Goal: Task Accomplishment & Management: Use online tool/utility

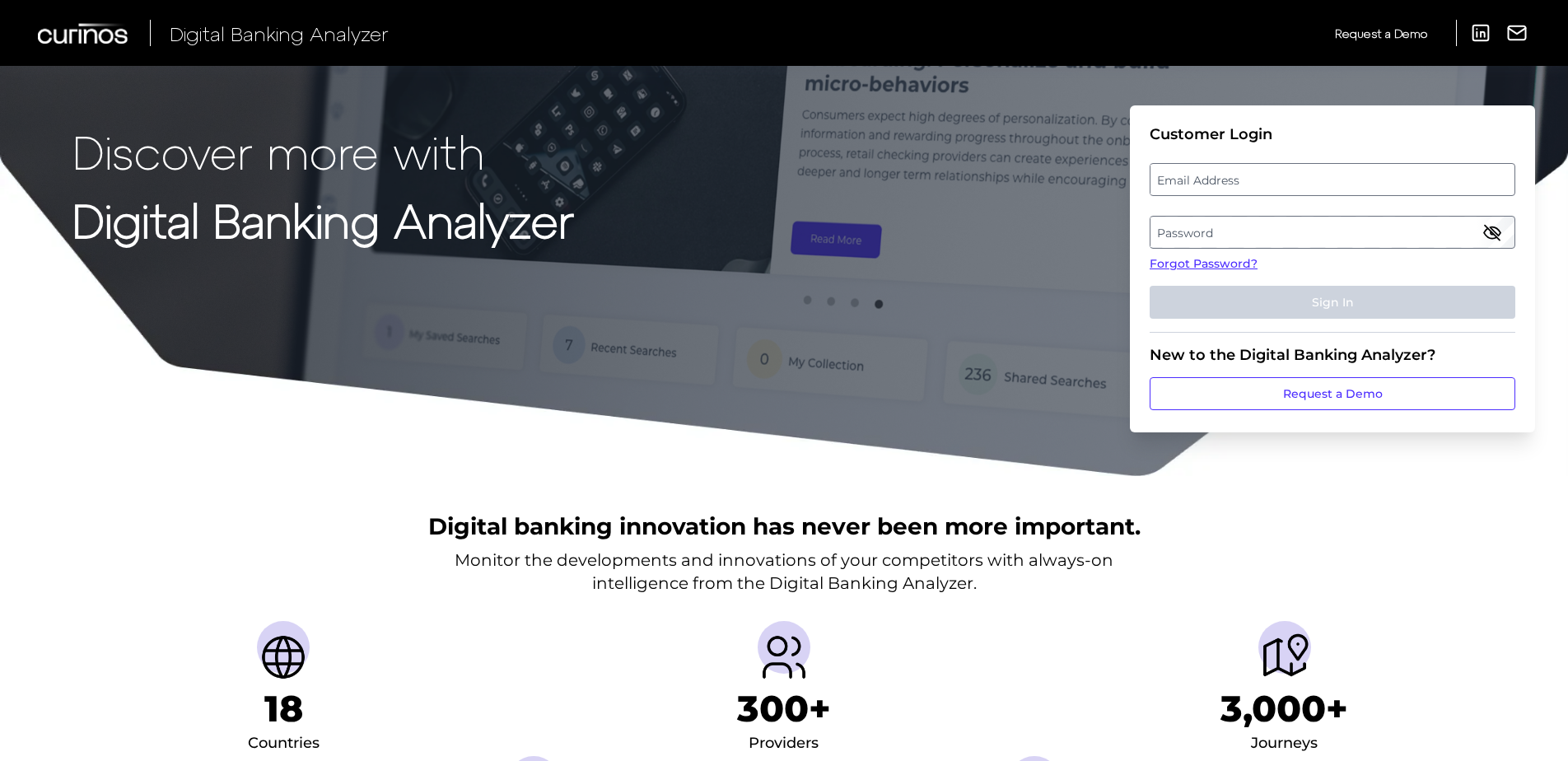
click at [1233, 177] on label "Email Address" at bounding box center [1332, 179] width 363 height 29
click at [1233, 177] on input "email" at bounding box center [1333, 179] width 366 height 33
type input "[EMAIL_ADDRESS][DOMAIN_NAME]"
click at [1232, 239] on label "Password" at bounding box center [1332, 232] width 363 height 29
click at [1184, 265] on link "Forgot Password?" at bounding box center [1333, 263] width 366 height 17
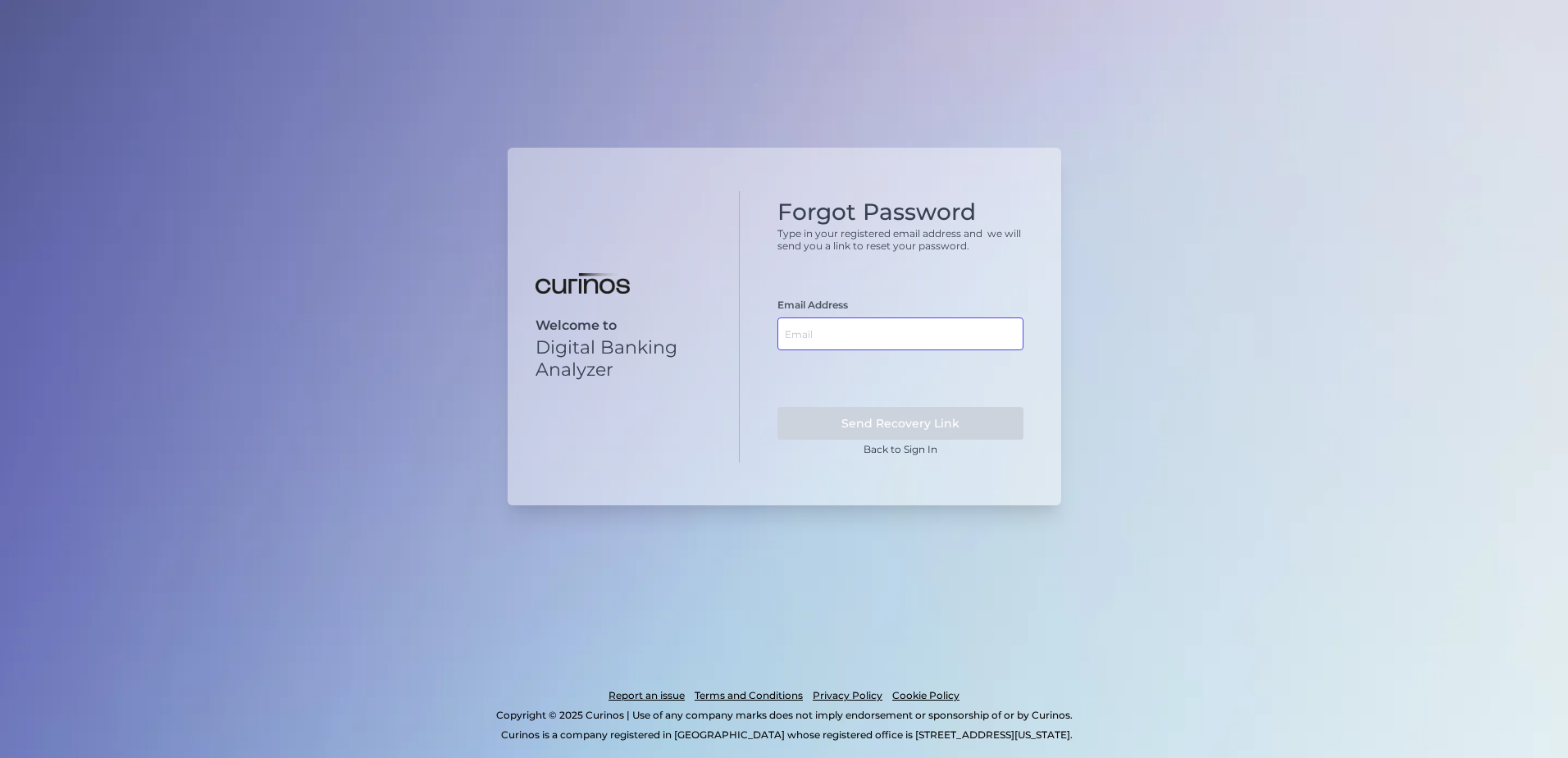
click at [853, 337] on input "text" at bounding box center [900, 333] width 246 height 33
type input "[EMAIL_ADDRESS][DOMAIN_NAME]"
click at [887, 419] on button "Send Recovery Link" at bounding box center [900, 423] width 246 height 33
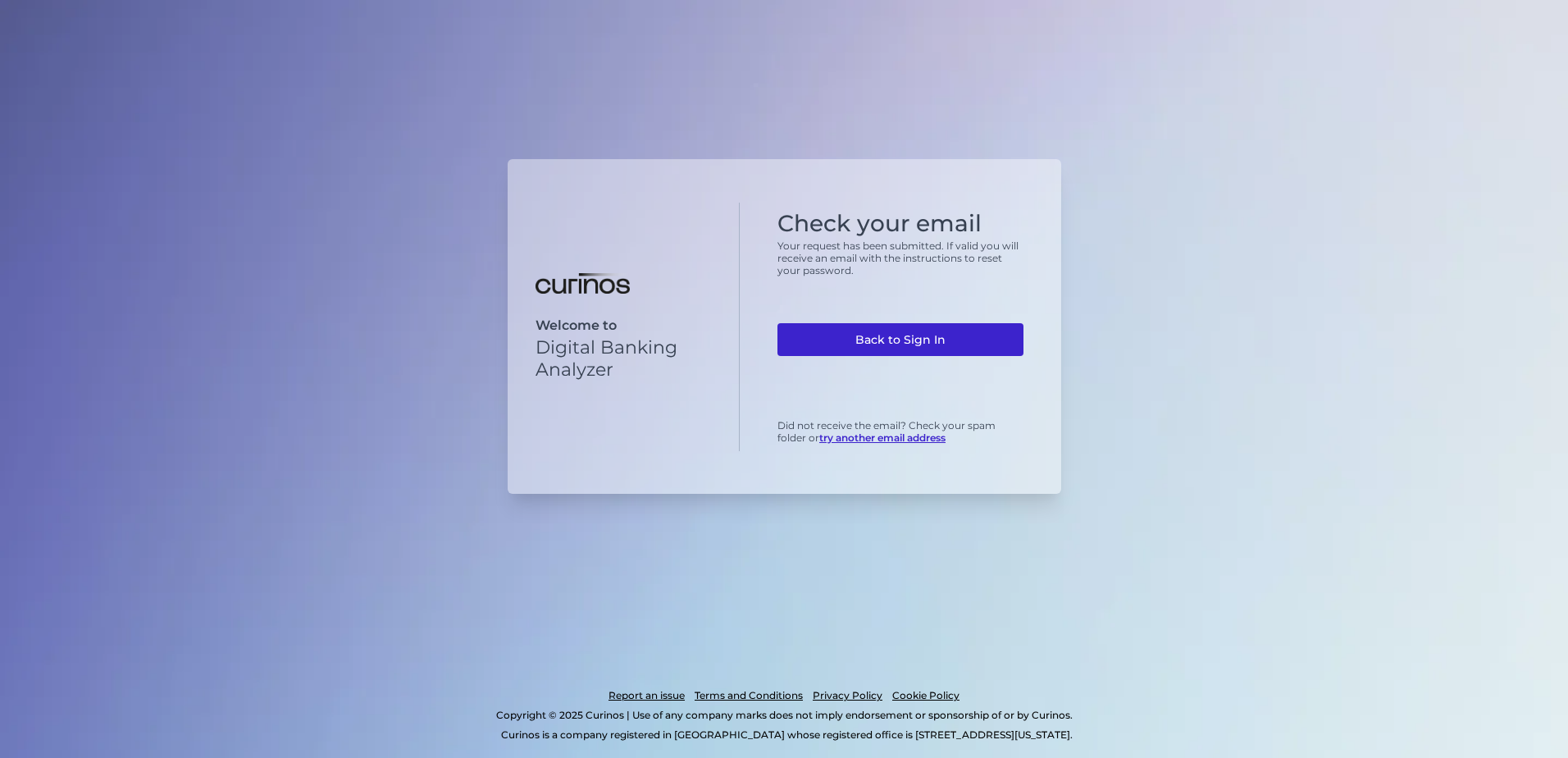
click at [855, 336] on link "Back to Sign In" at bounding box center [900, 339] width 246 height 33
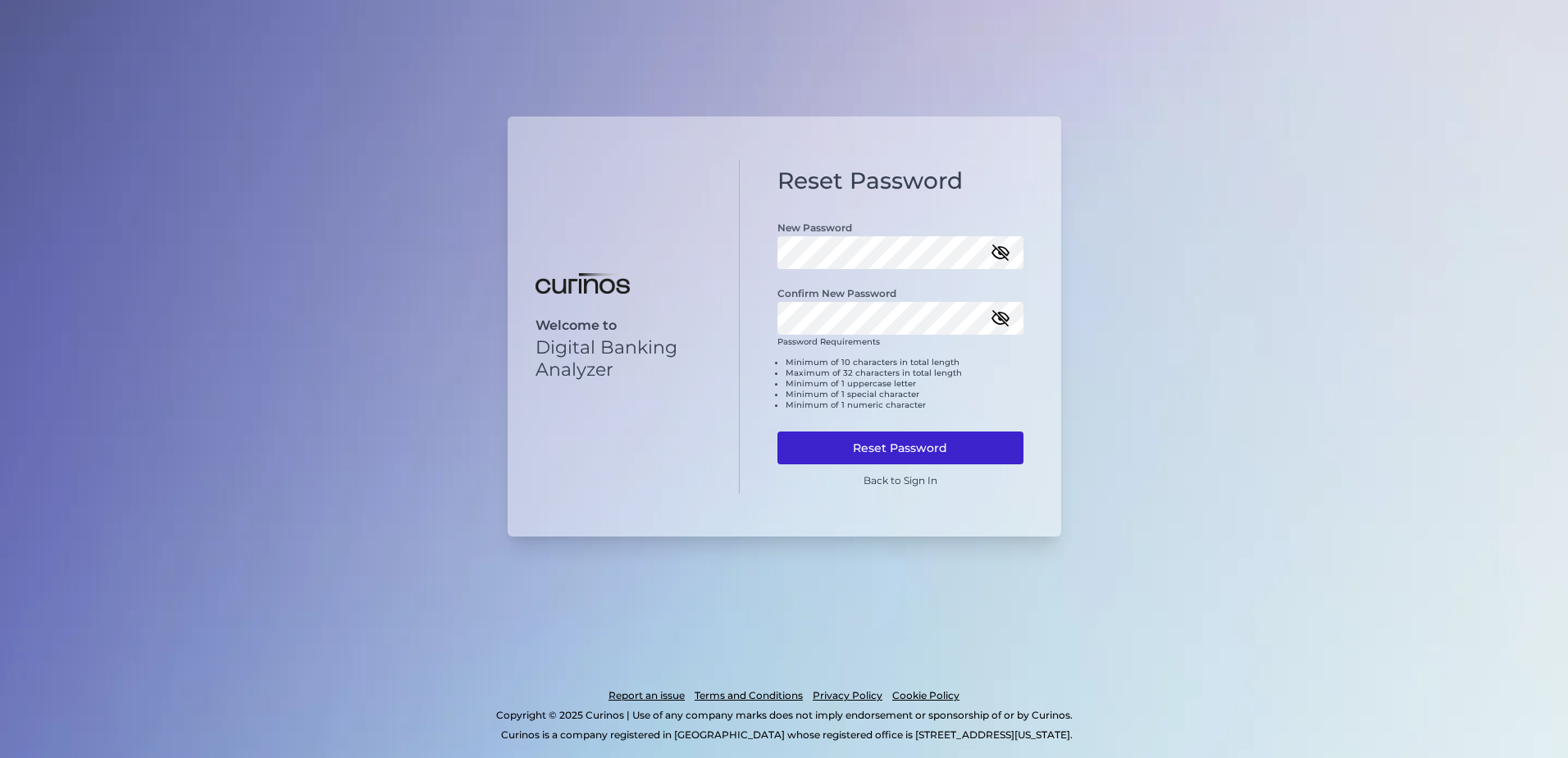
click at [908, 451] on button "Reset Password" at bounding box center [900, 448] width 246 height 33
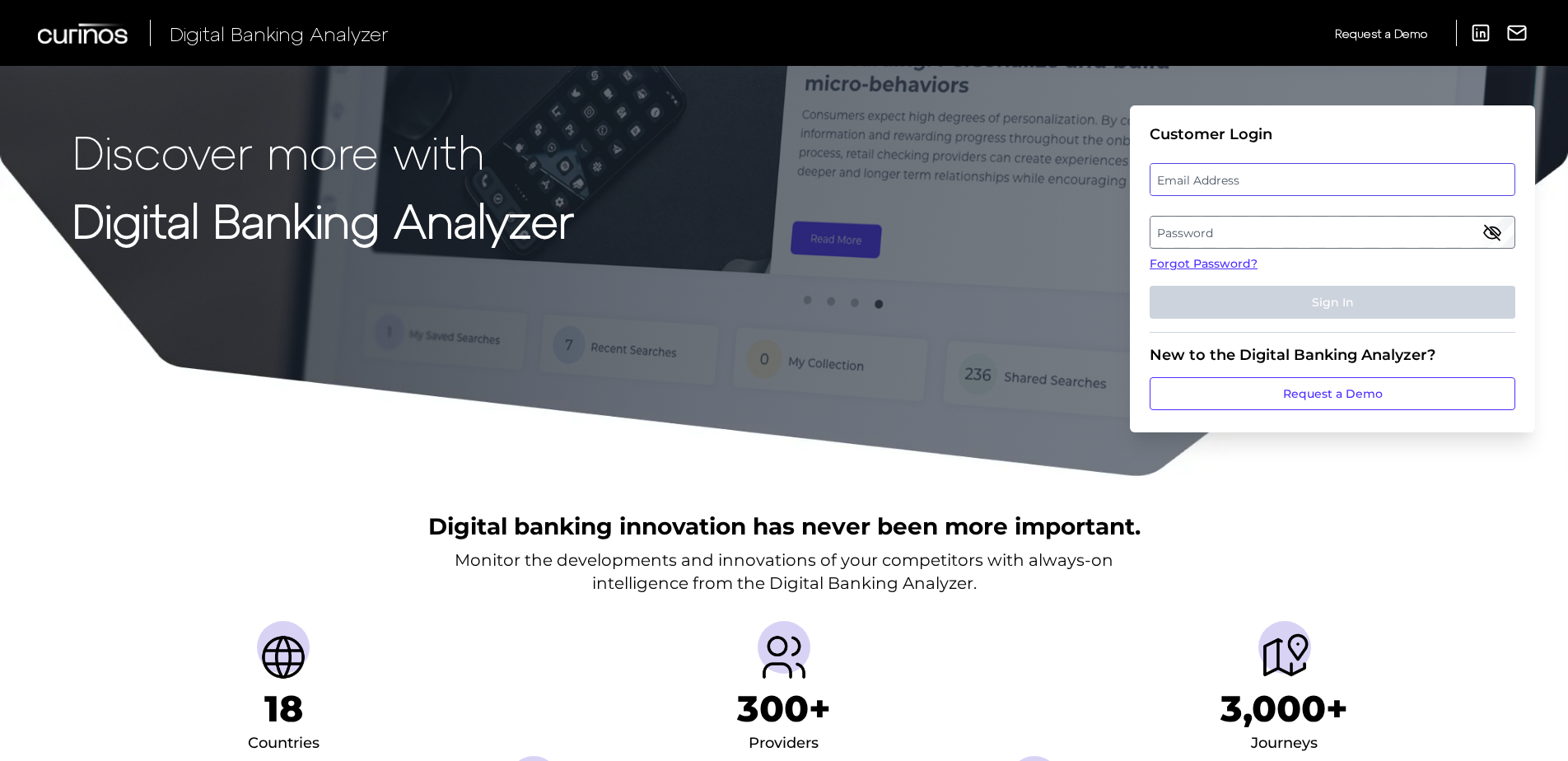
type input "[EMAIL_ADDRESS][DOMAIN_NAME]"
click at [1248, 174] on div "Email Address rich.trent@cadencebank.com" at bounding box center [1333, 179] width 366 height 33
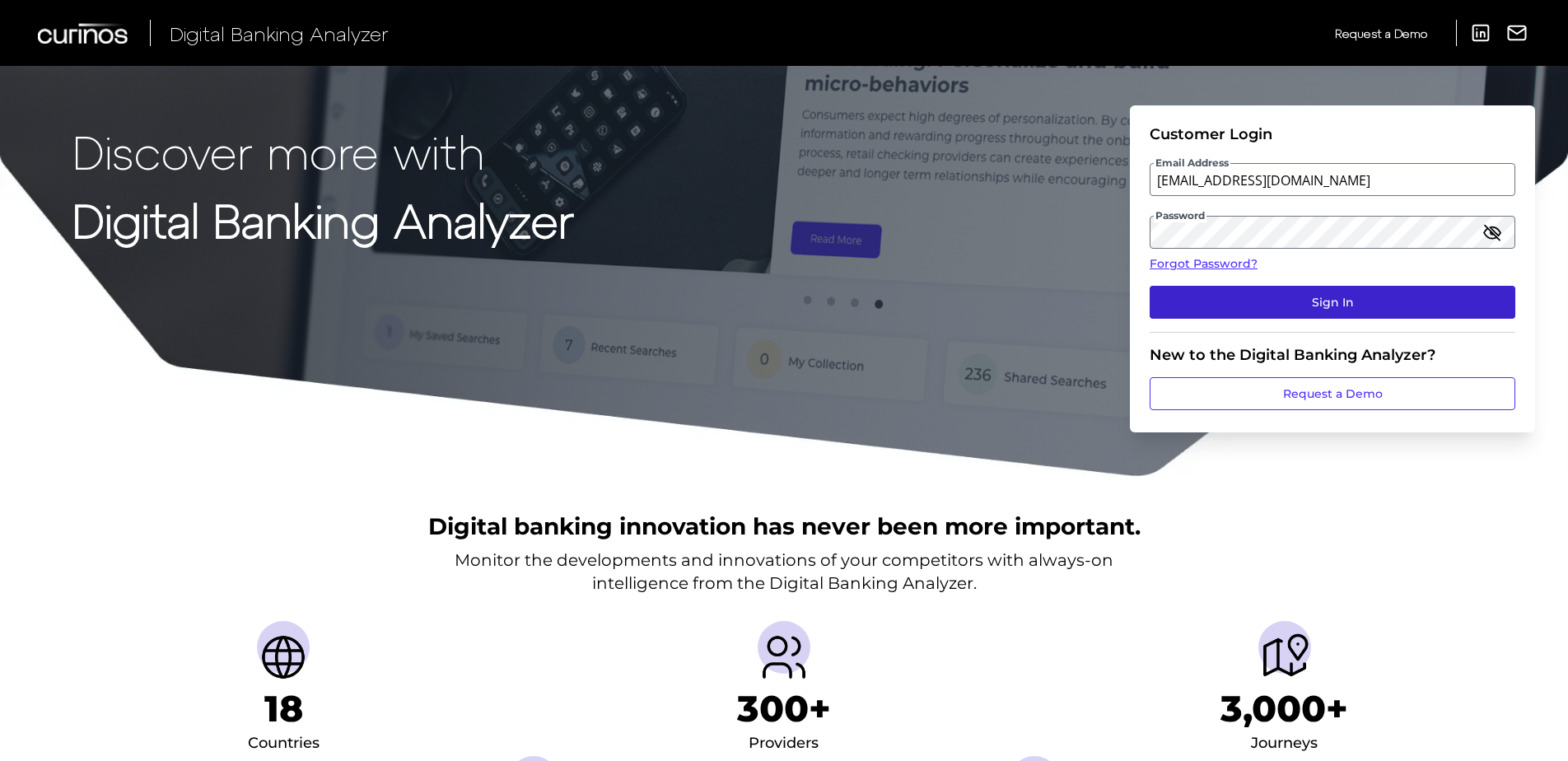
click at [1259, 295] on button "Sign In" at bounding box center [1333, 302] width 366 height 33
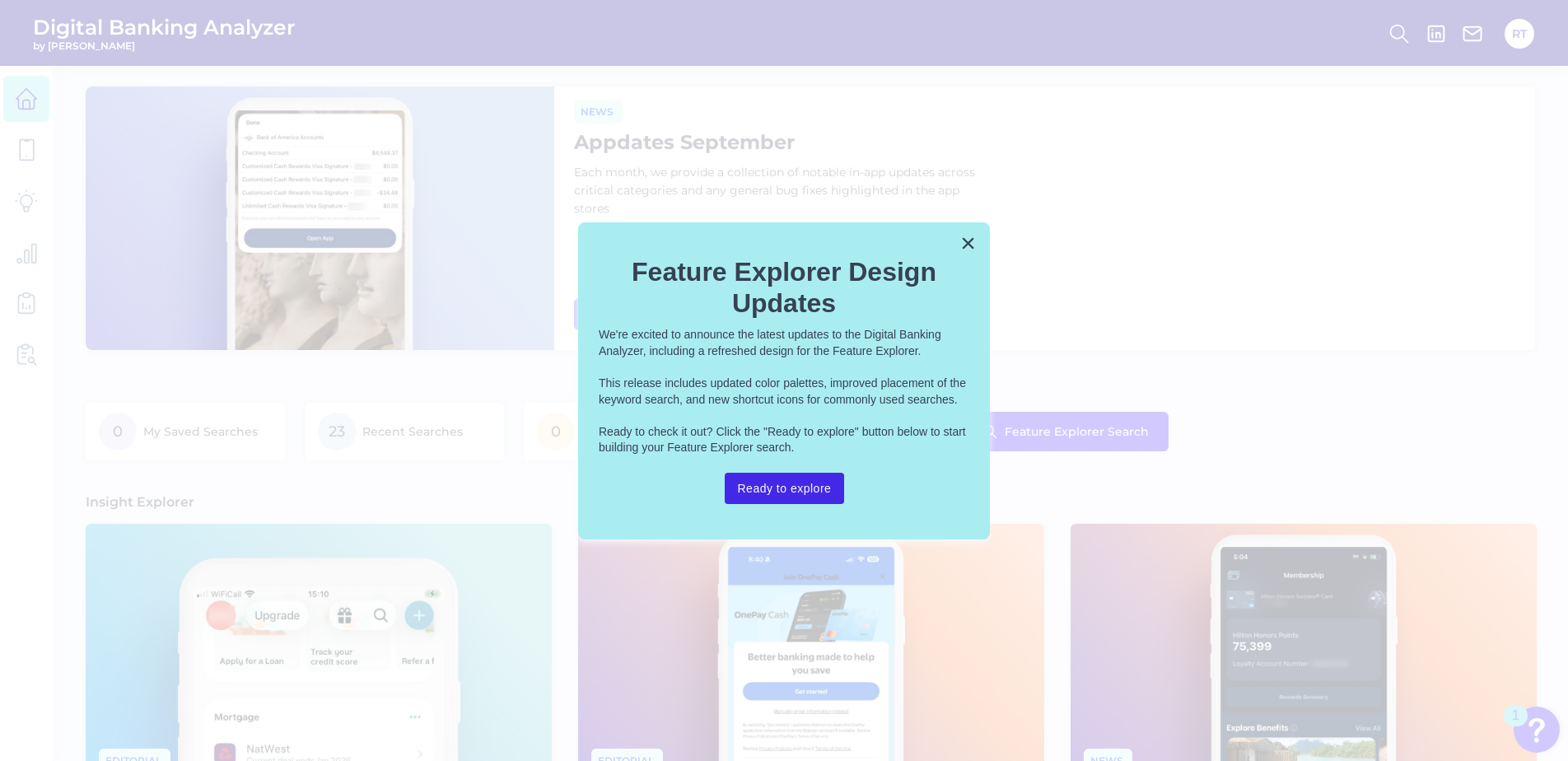
click at [787, 484] on button "Ready to explore" at bounding box center [784, 488] width 120 height 31
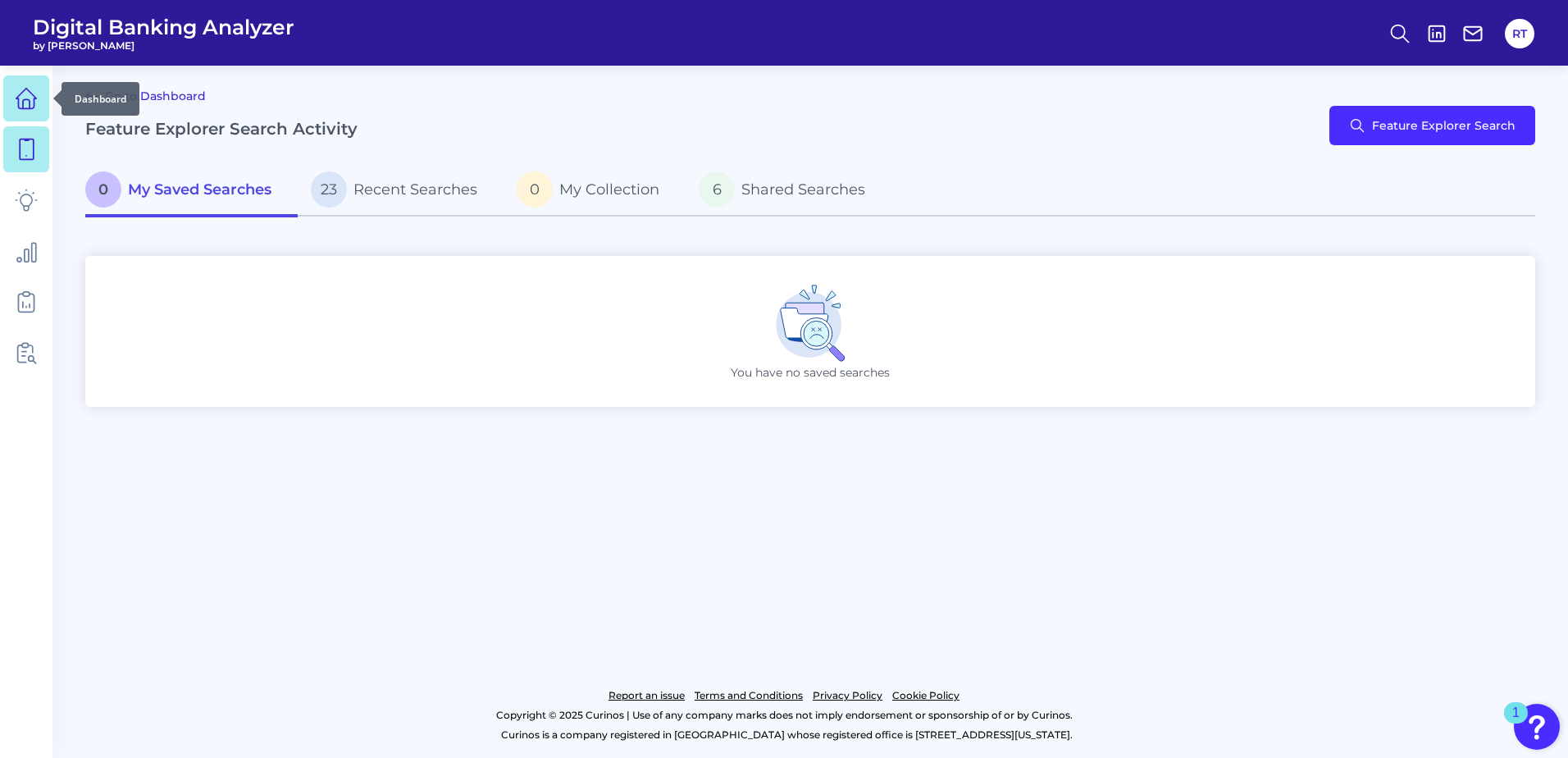
click at [17, 102] on icon at bounding box center [27, 99] width 23 height 23
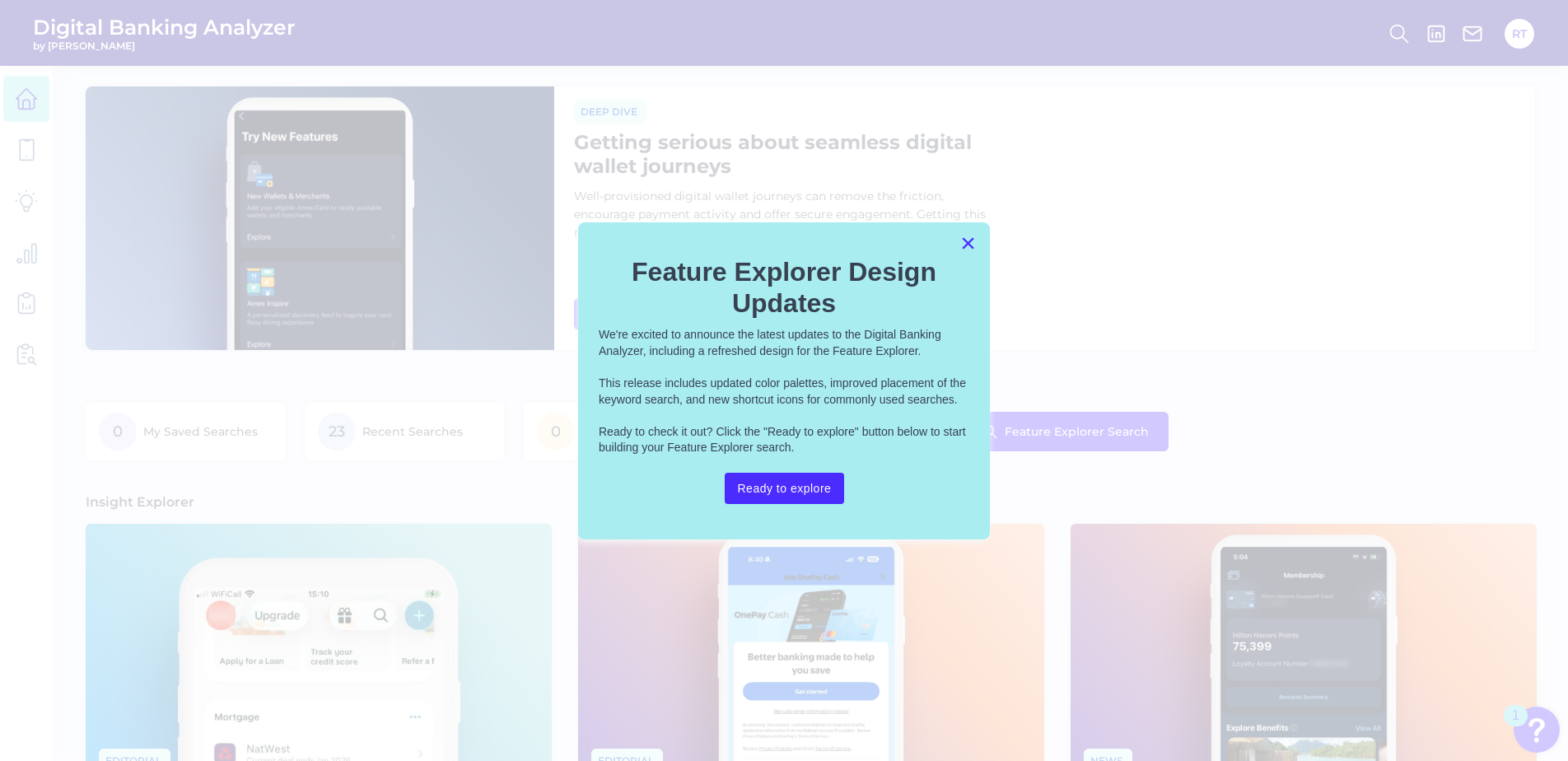
click at [969, 239] on button "×" at bounding box center [968, 244] width 16 height 27
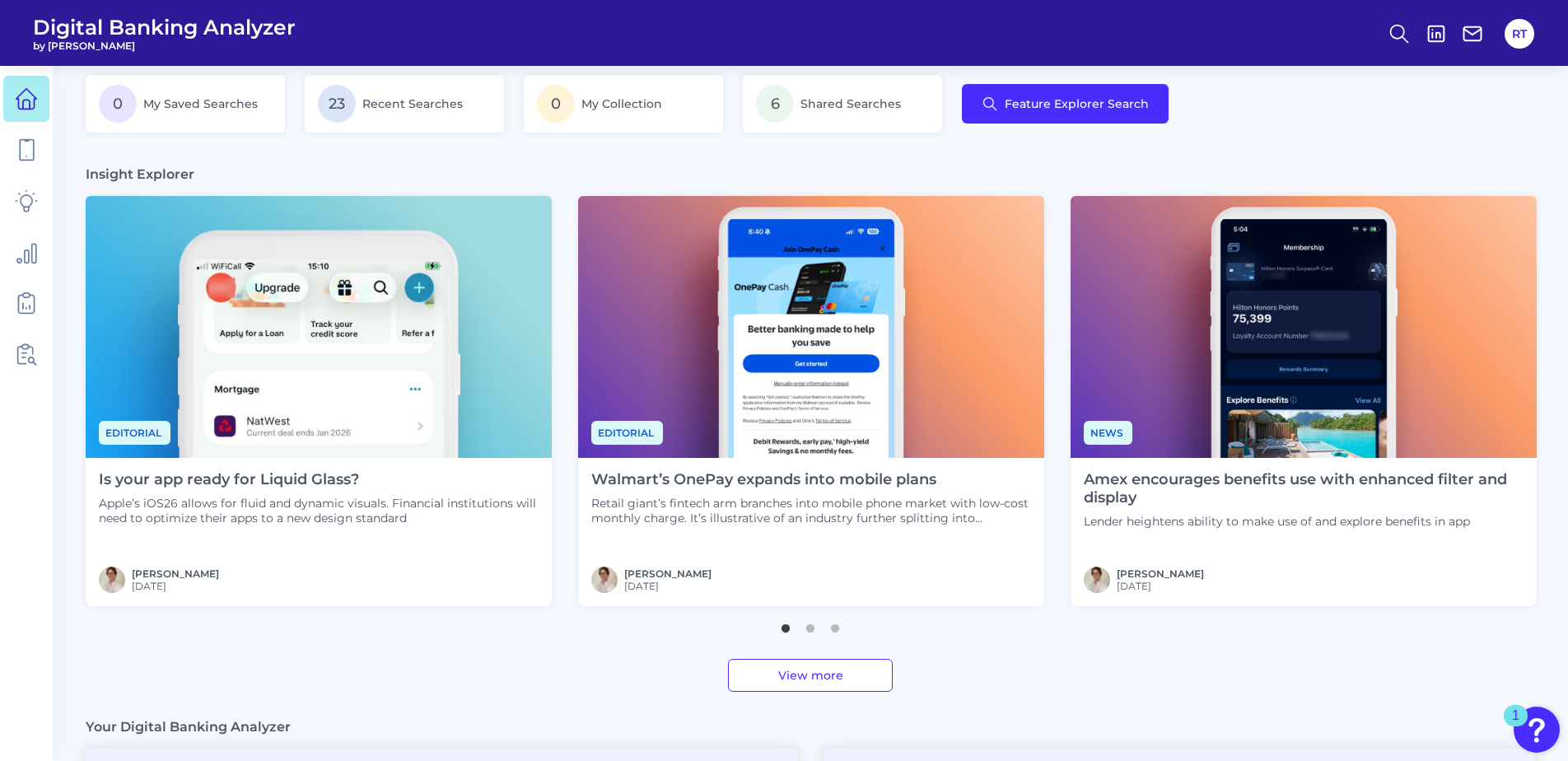
scroll to position [329, 0]
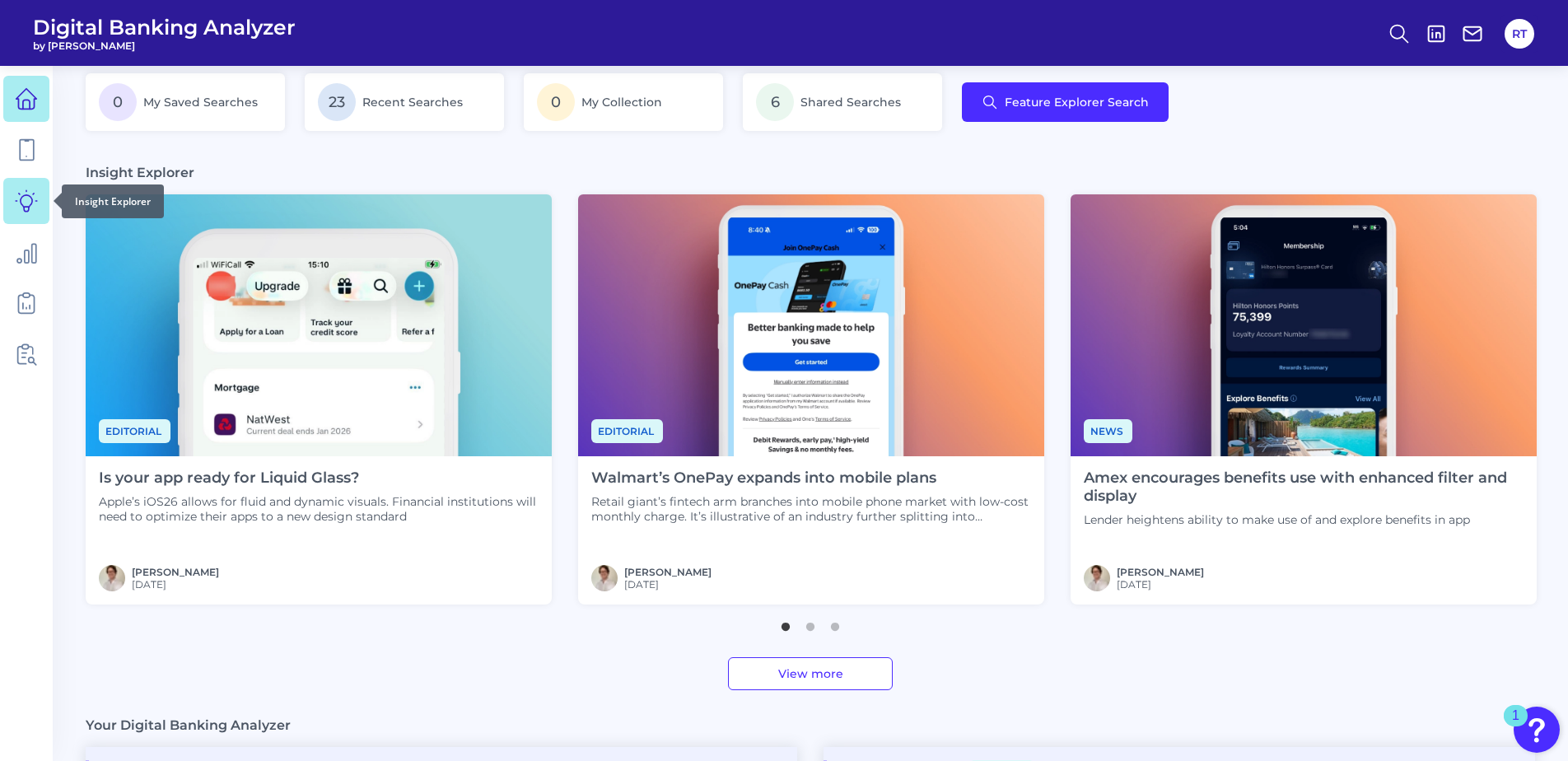
click at [34, 194] on icon at bounding box center [27, 201] width 21 height 21
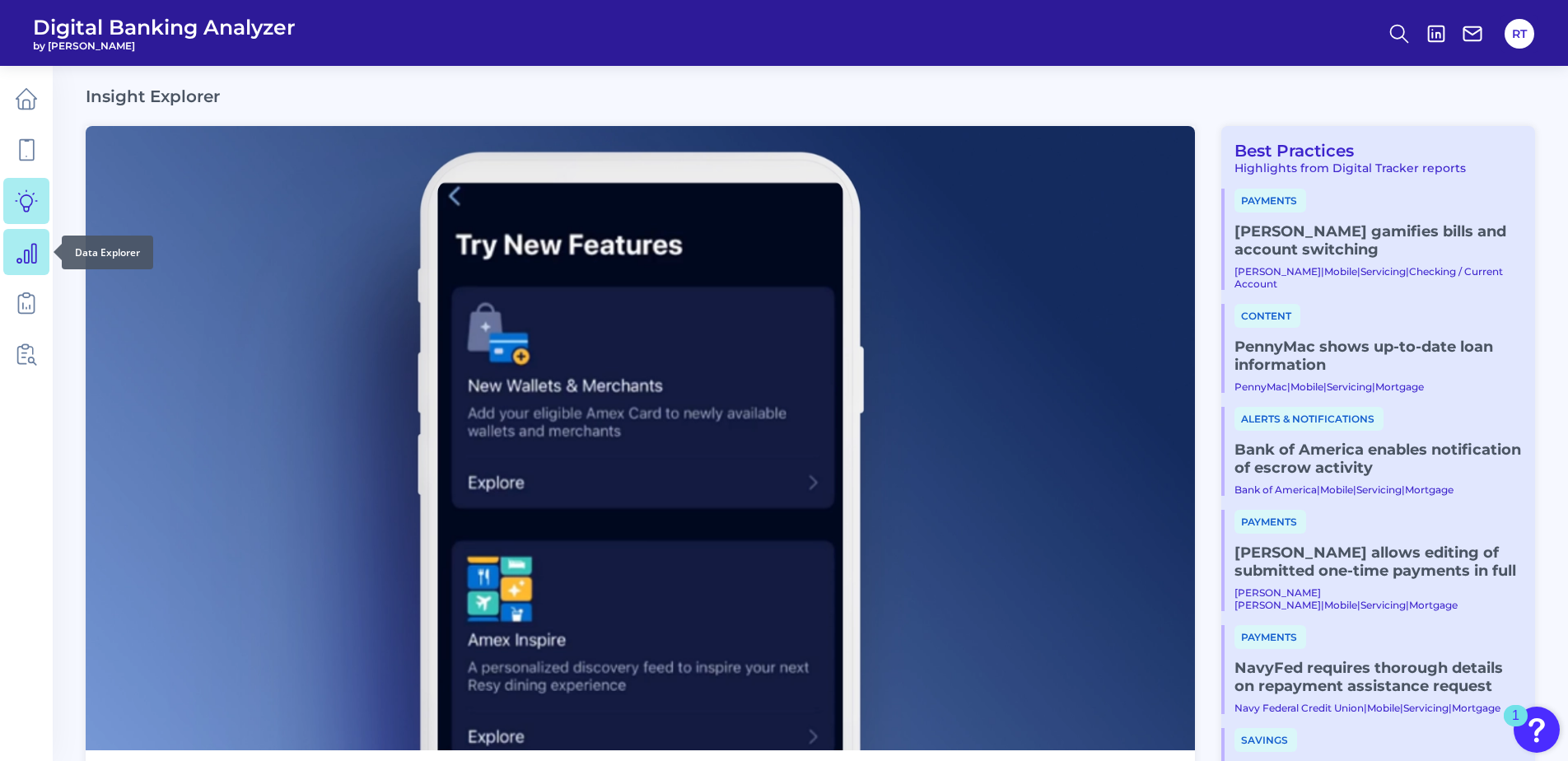
click at [23, 246] on icon at bounding box center [27, 252] width 23 height 23
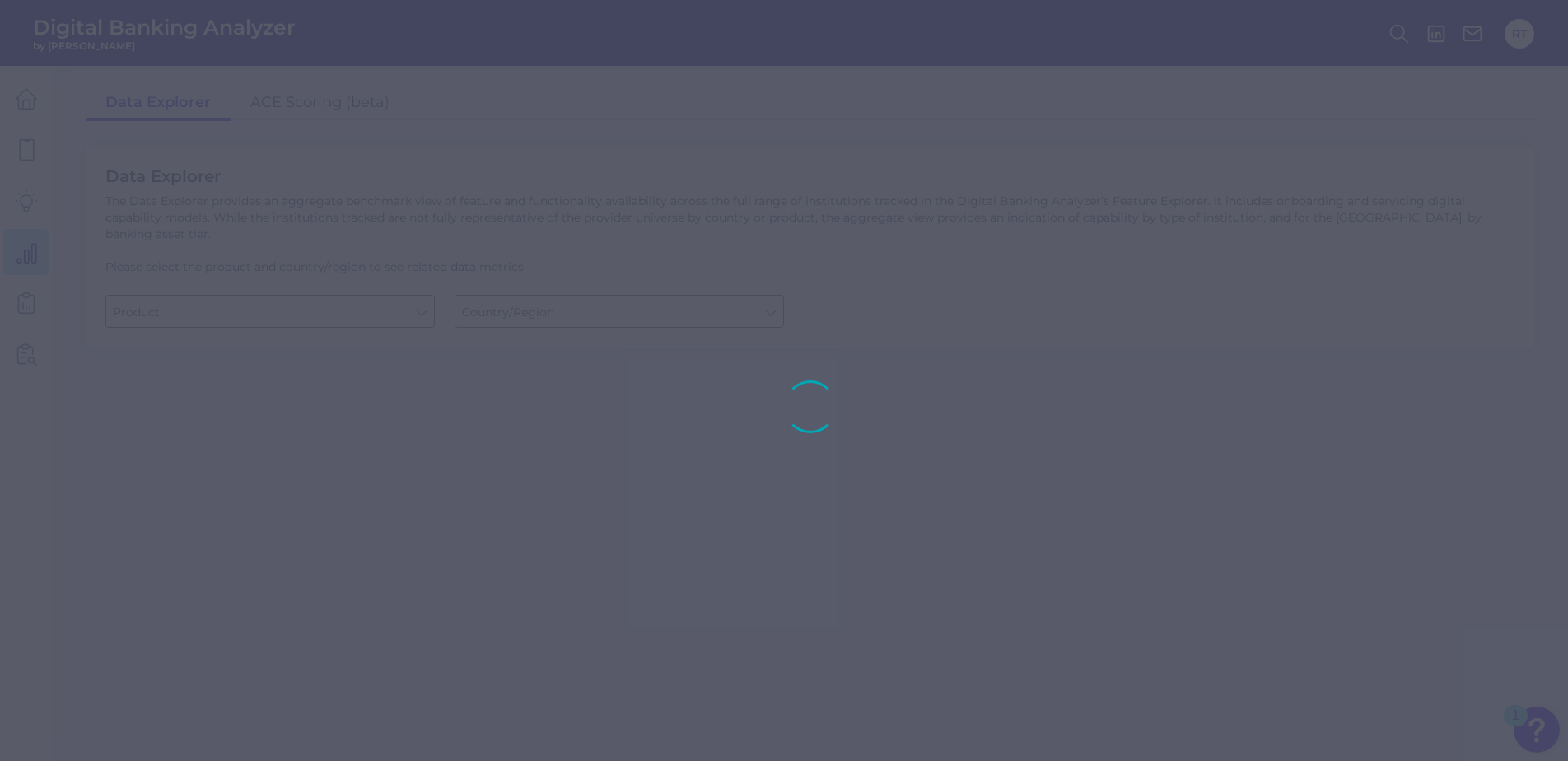
type input "Checking / Current Account"
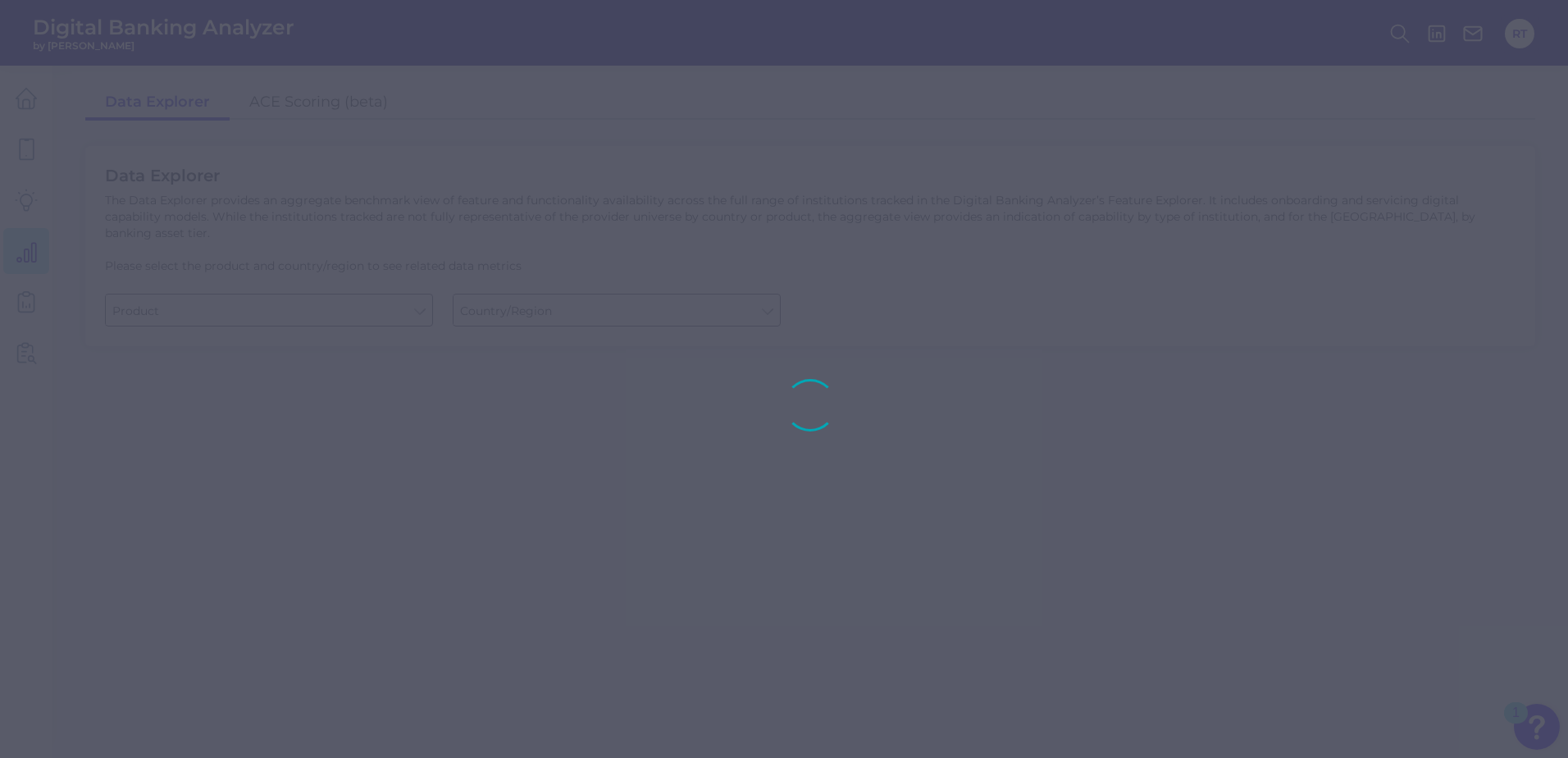
type input "United States"
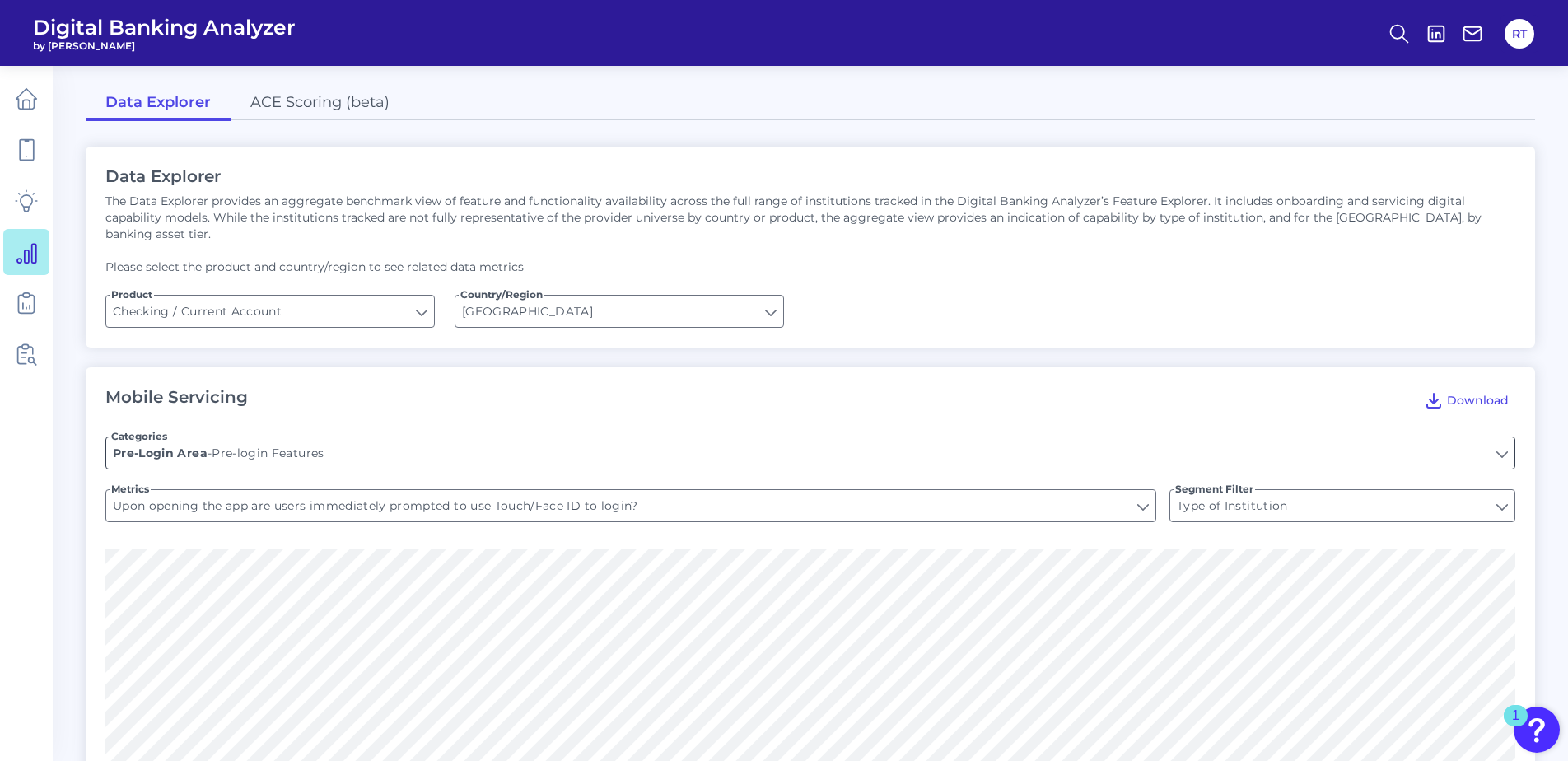
click at [359, 439] on input "Pre-login Features" at bounding box center [810, 452] width 1408 height 31
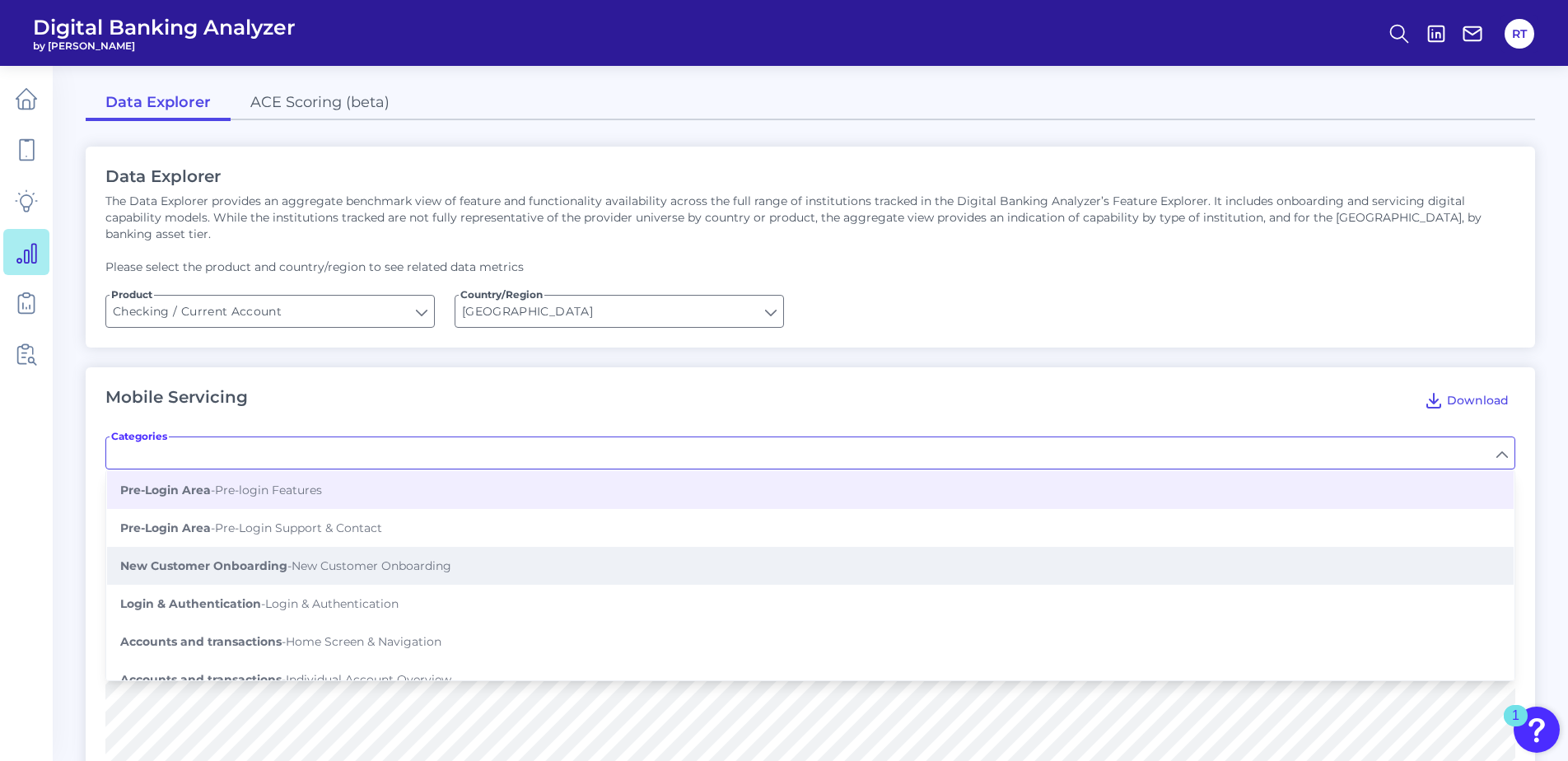
click at [351, 558] on span "New Customer Onboarding - New Customer Onboarding" at bounding box center [285, 566] width 331 height 15
type input "New Customer Onboarding"
type input "As a brand new customer, can you apply for a current account through the app?"
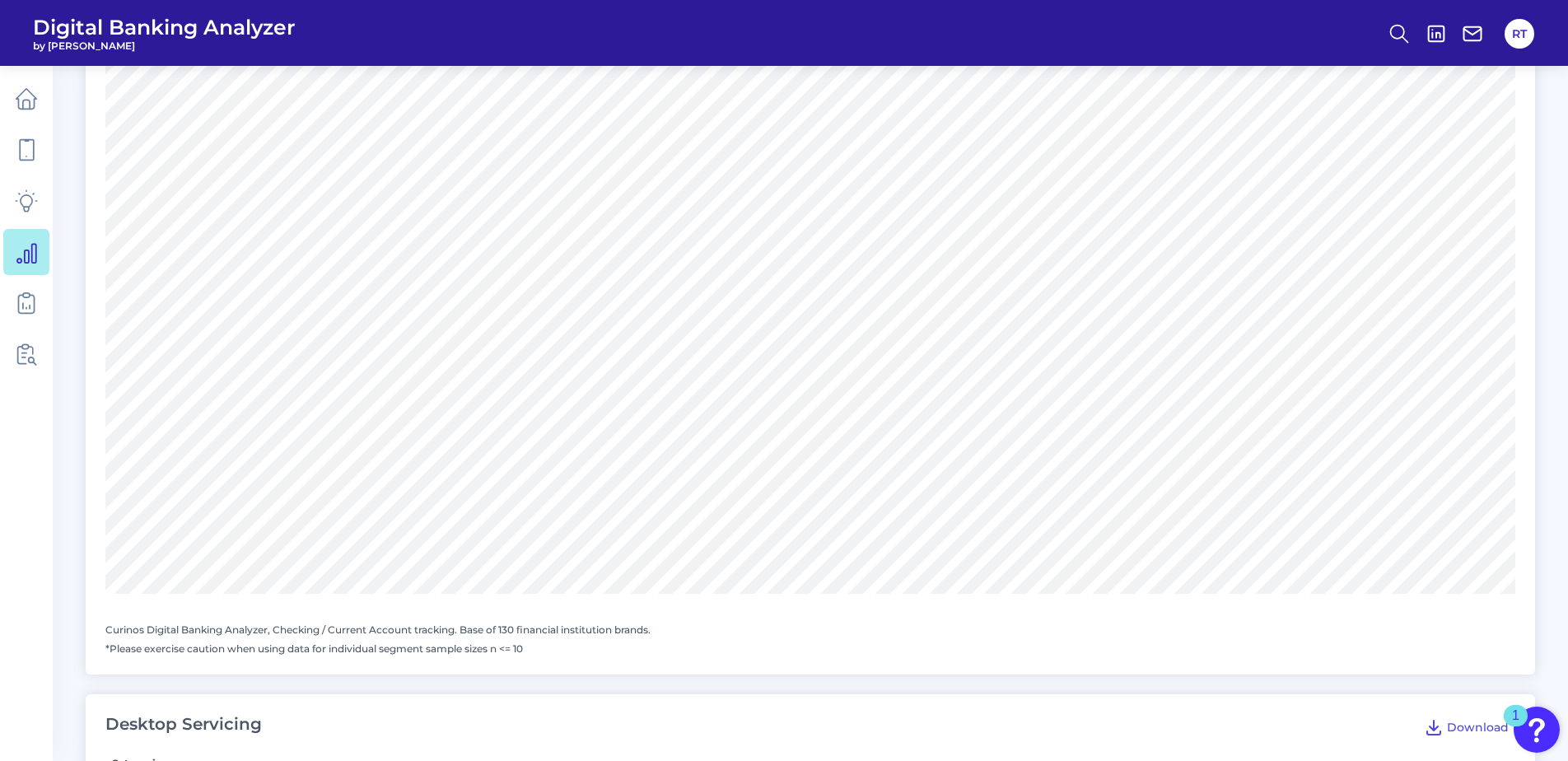
scroll to position [489, 0]
click at [31, 296] on icon at bounding box center [27, 303] width 23 height 23
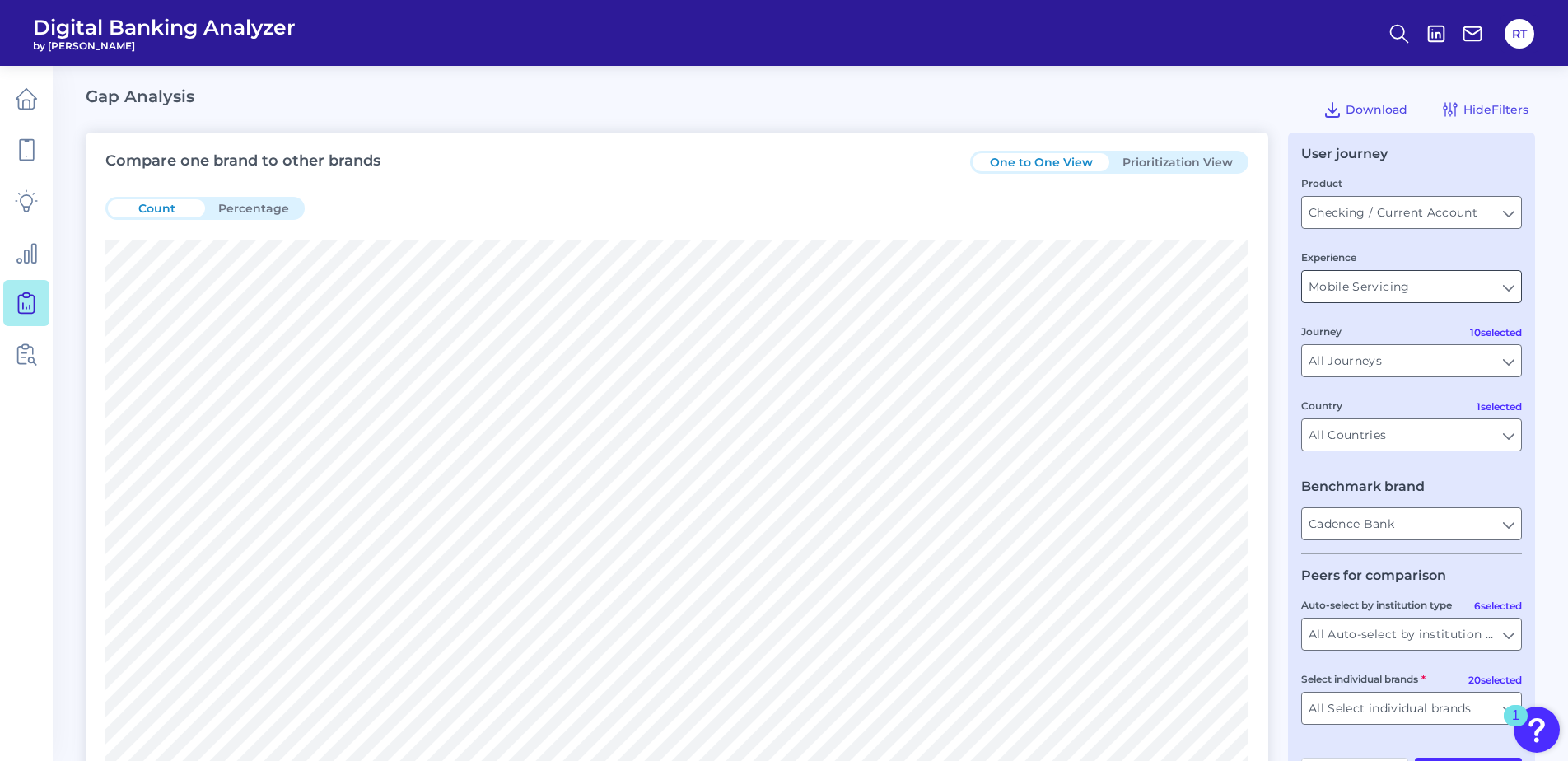
click at [1511, 289] on input "Mobile Servicing" at bounding box center [1412, 286] width 219 height 31
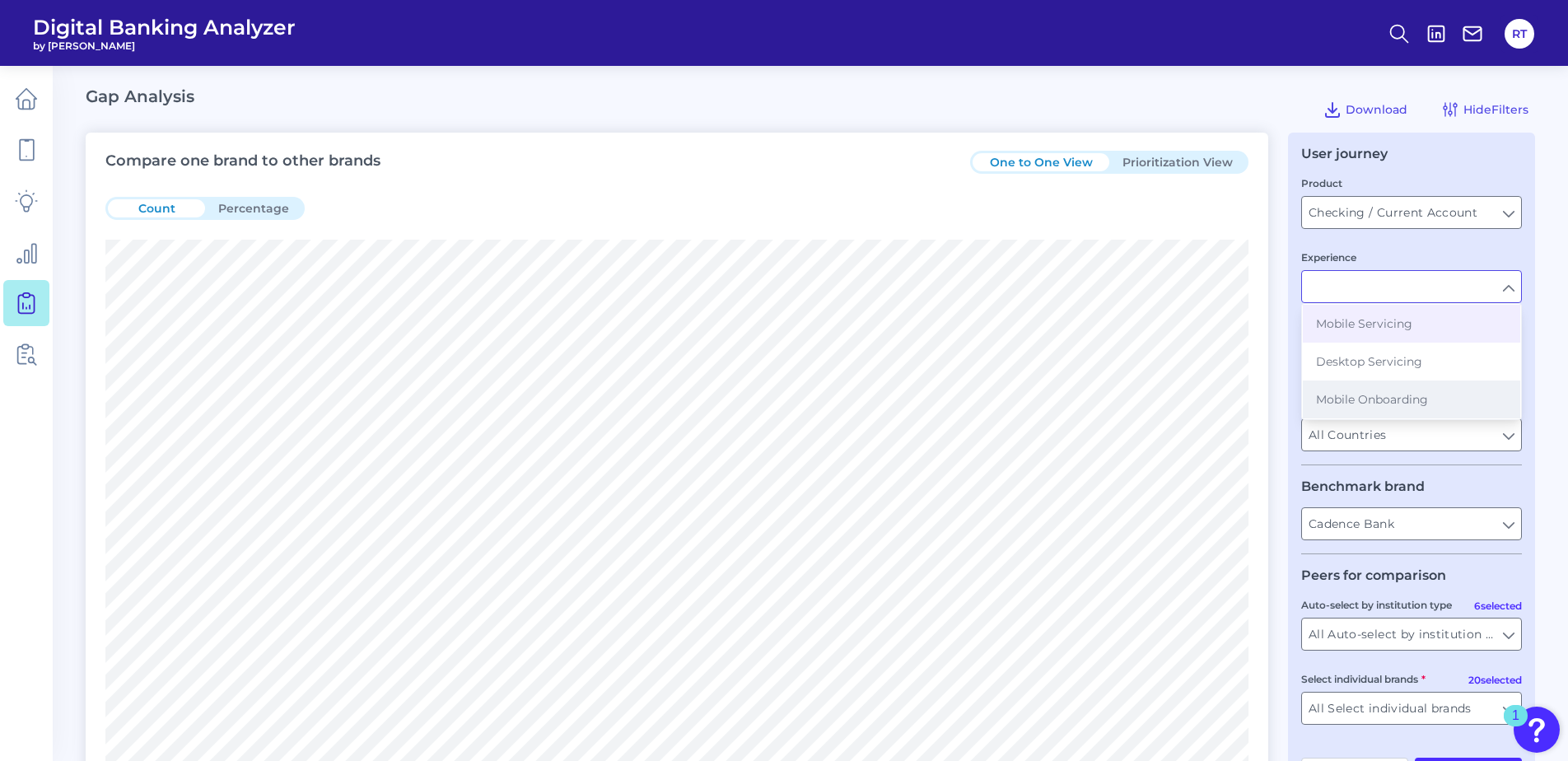
click at [1423, 390] on button "Mobile Onboarding" at bounding box center [1412, 400] width 218 height 37
type input "Mobile Onboarding"
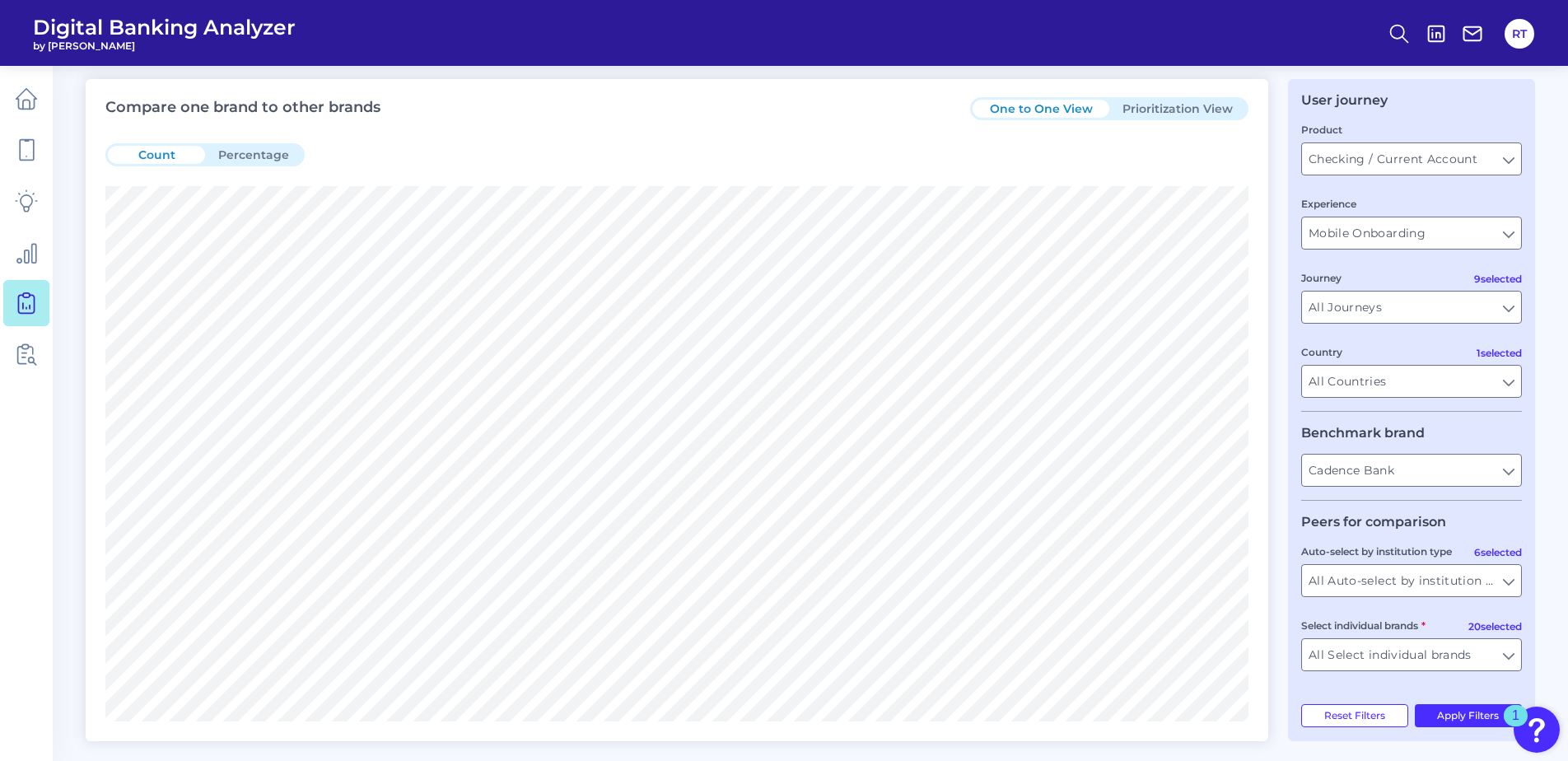
scroll to position [82, 0]
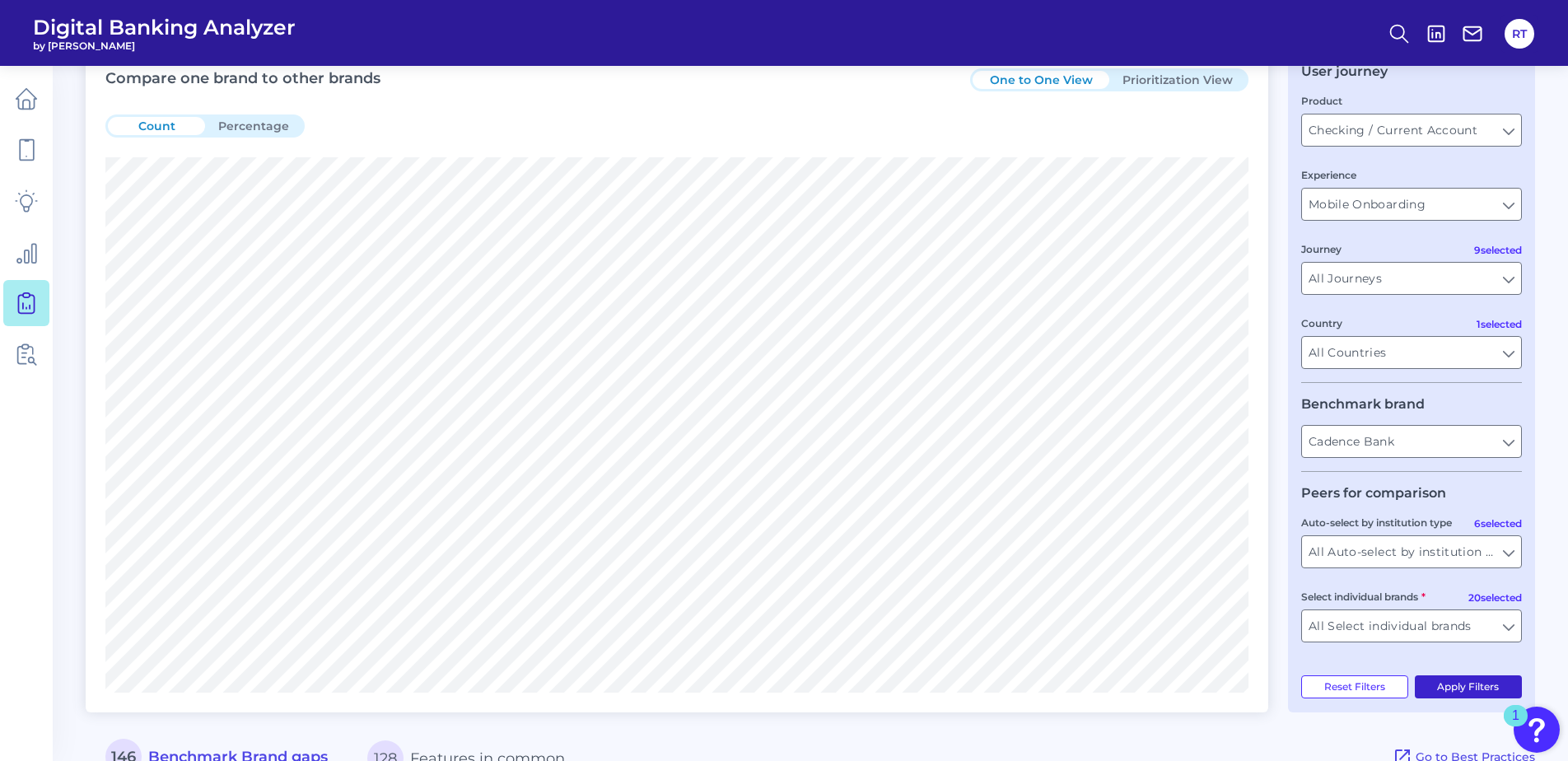
click at [1463, 690] on button "Apply Filters" at bounding box center [1468, 687] width 108 height 23
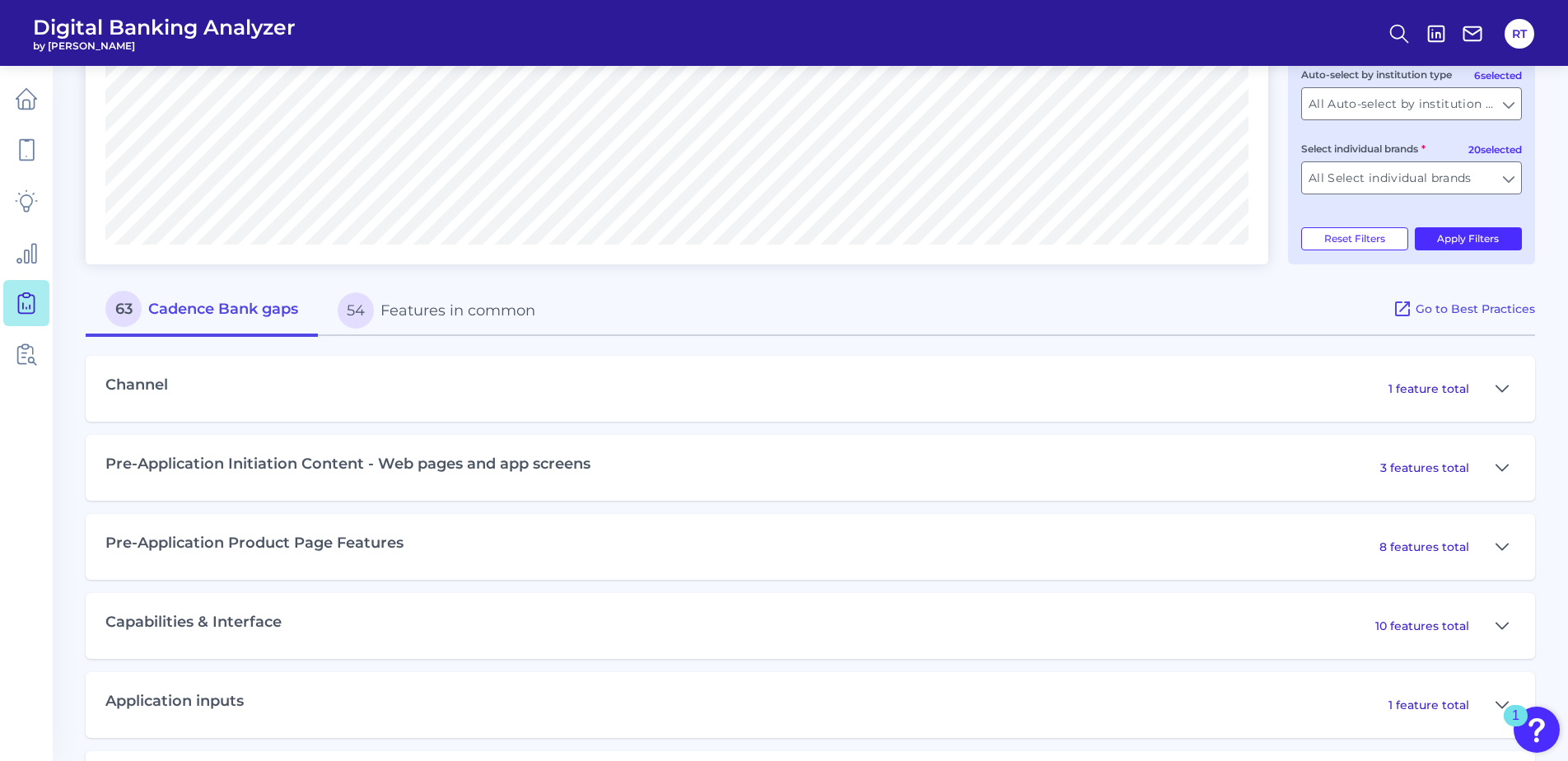
scroll to position [576, 0]
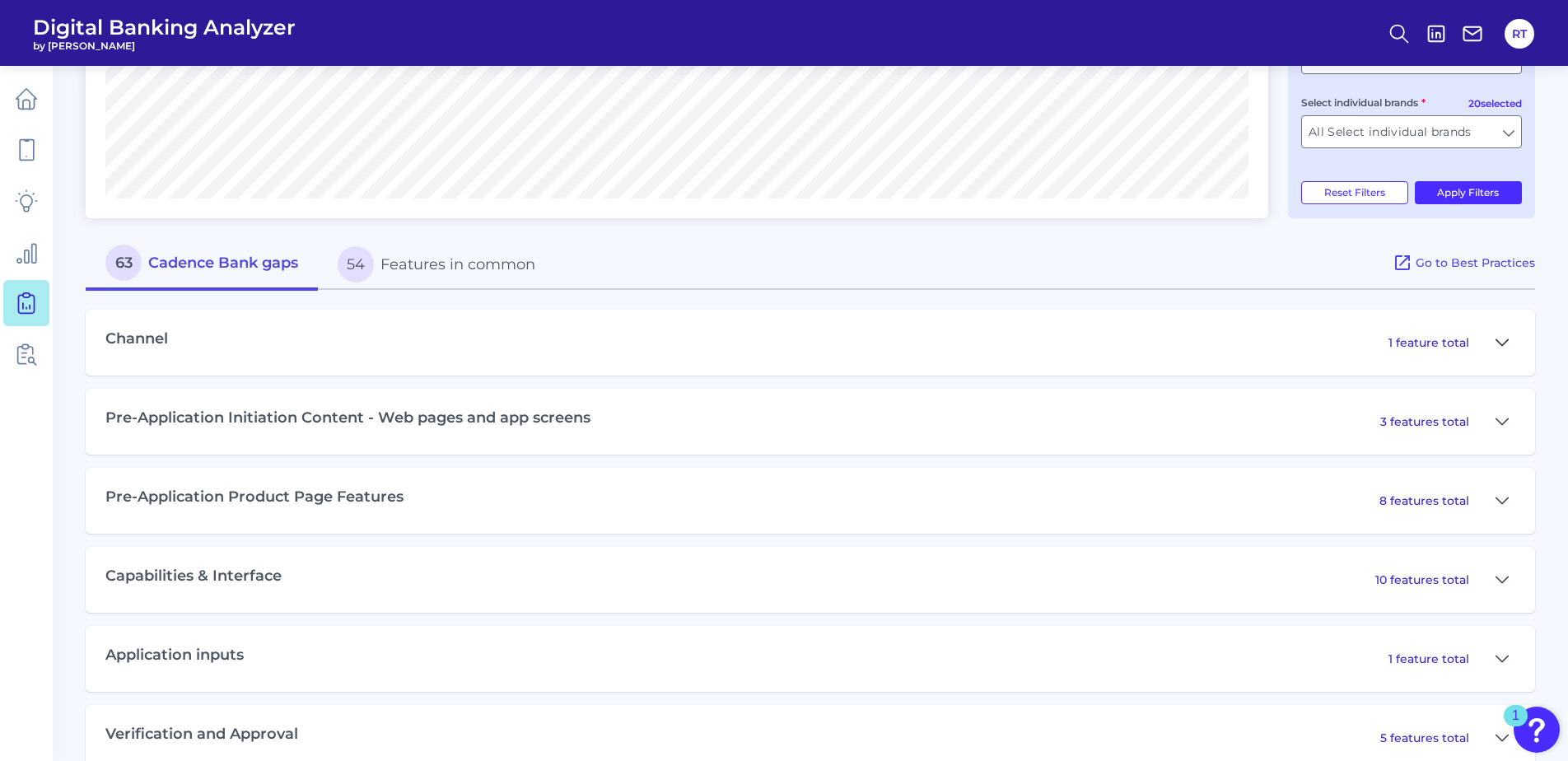
click at [1500, 344] on icon at bounding box center [1501, 342] width 12 height 5
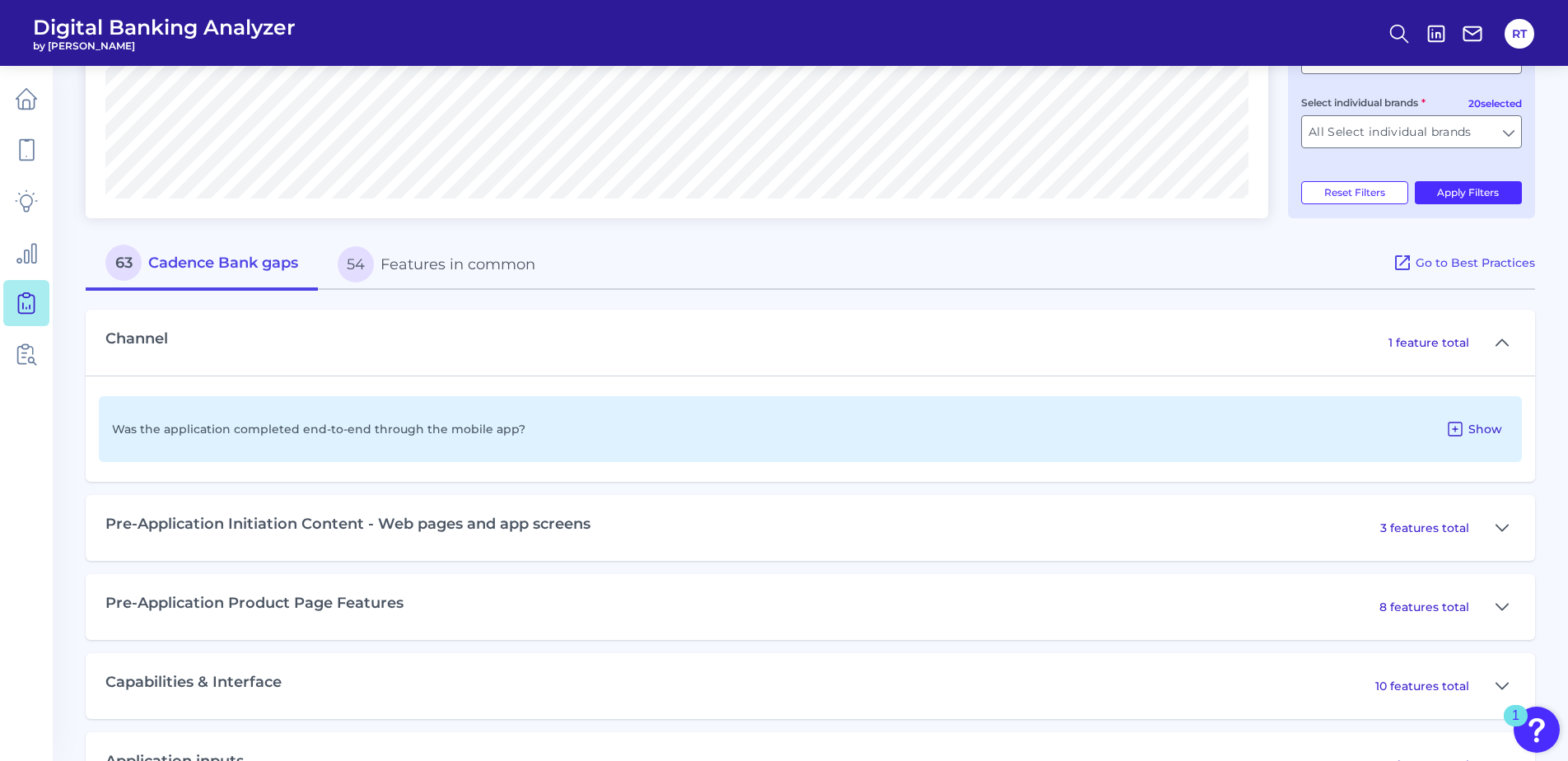
click at [1457, 426] on icon at bounding box center [1455, 429] width 20 height 20
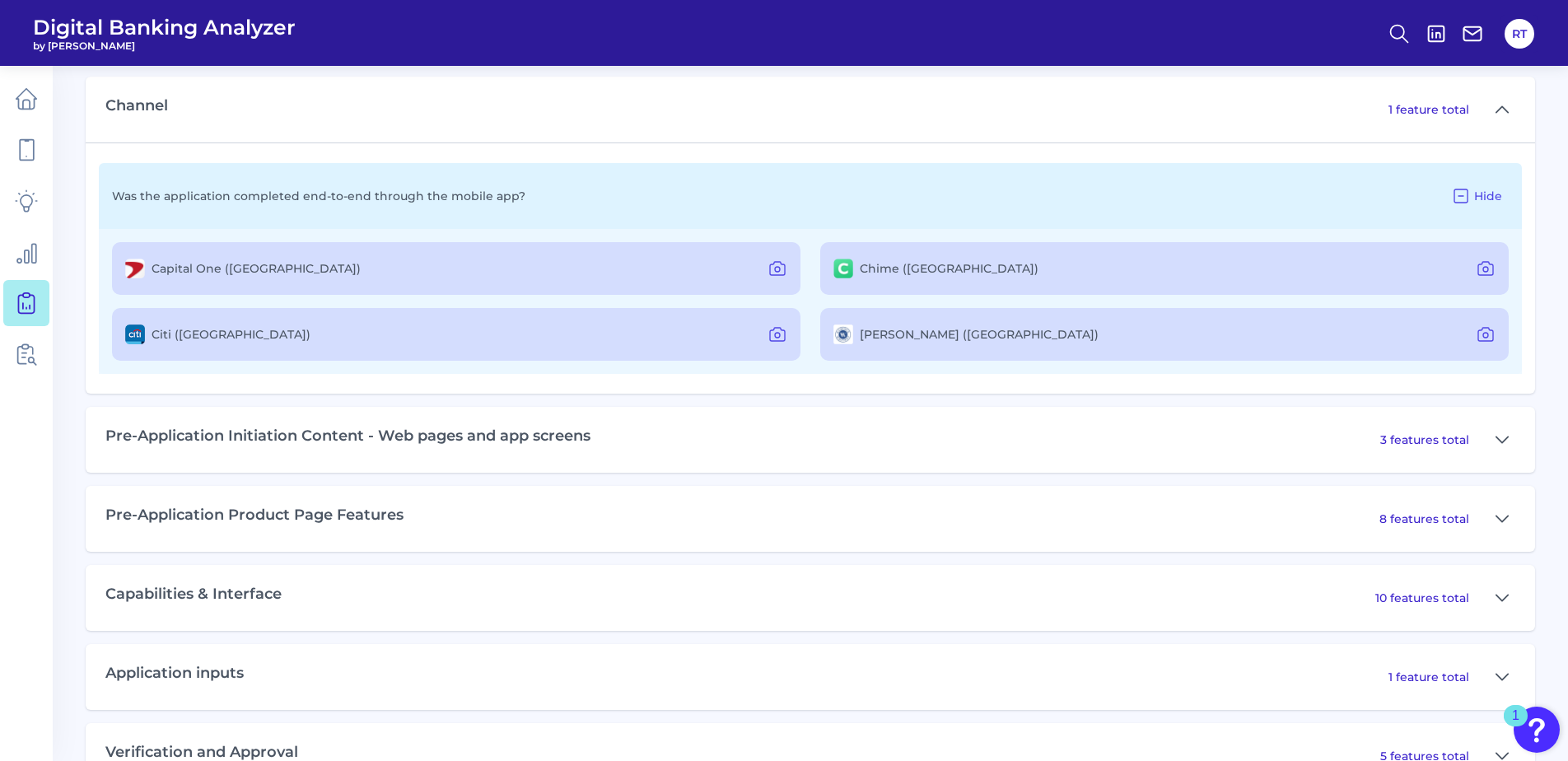
scroll to position [823, 0]
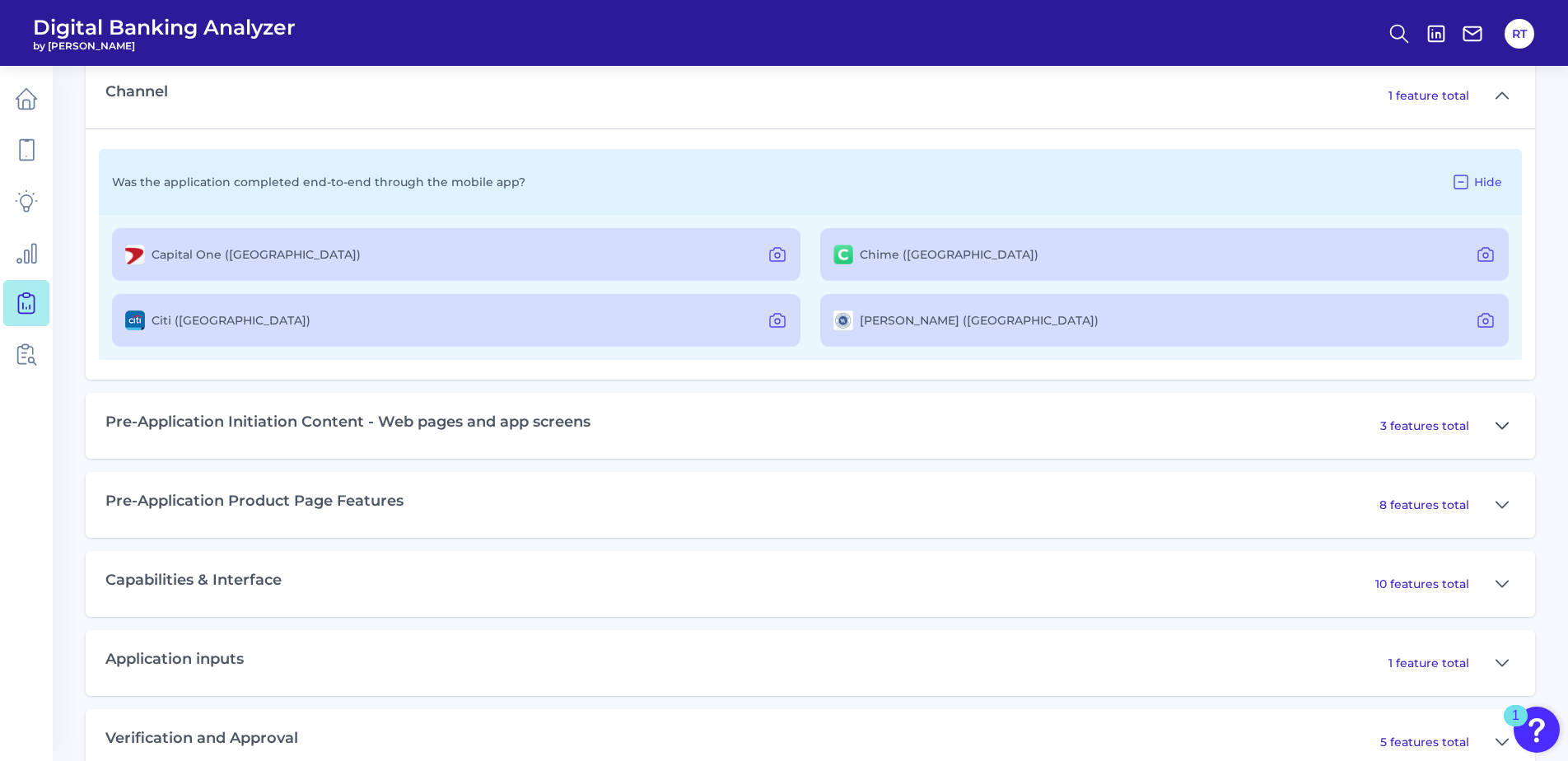
click at [1499, 424] on icon at bounding box center [1502, 426] width 13 height 20
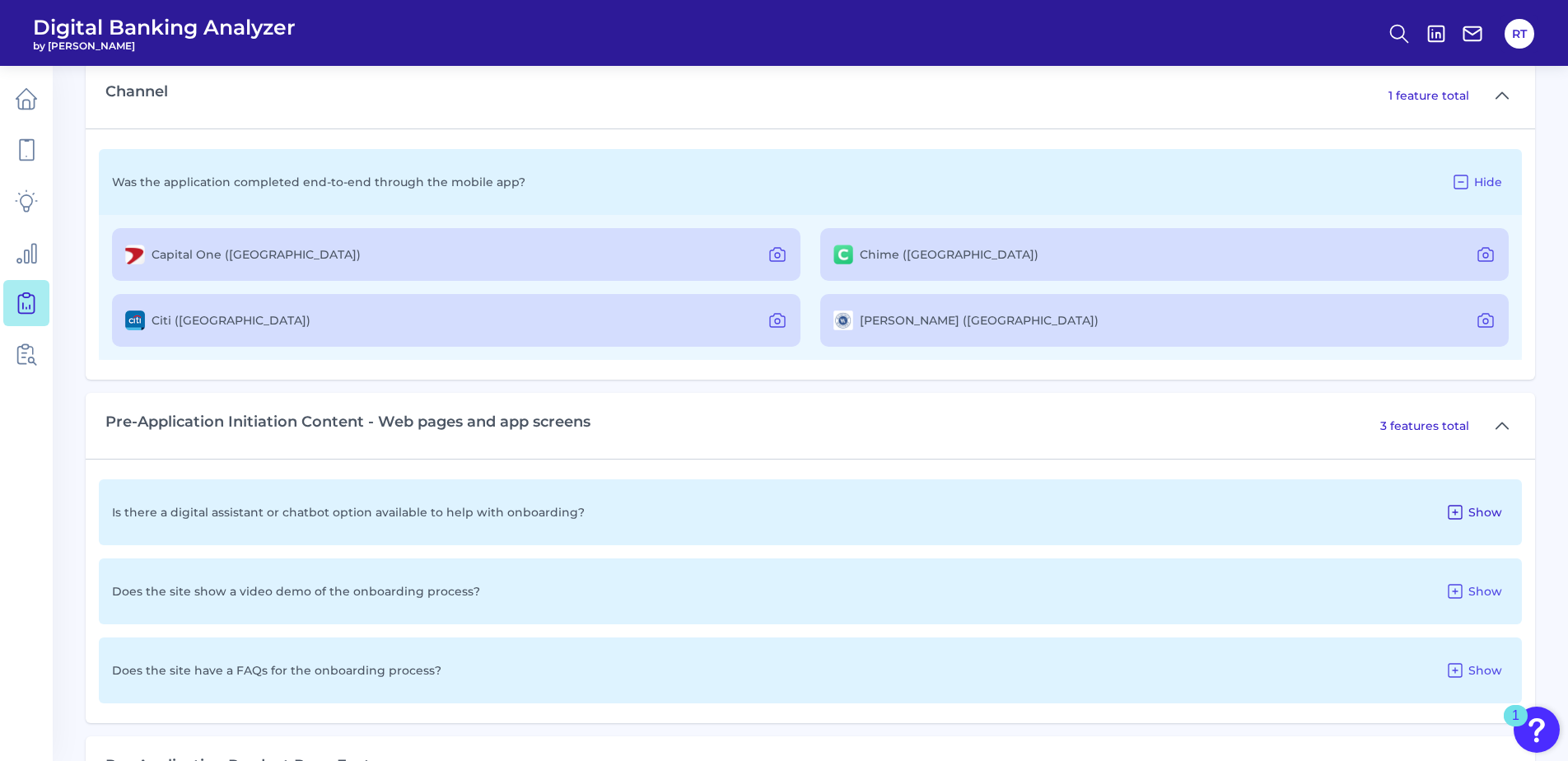
click at [1450, 506] on icon at bounding box center [1455, 512] width 13 height 13
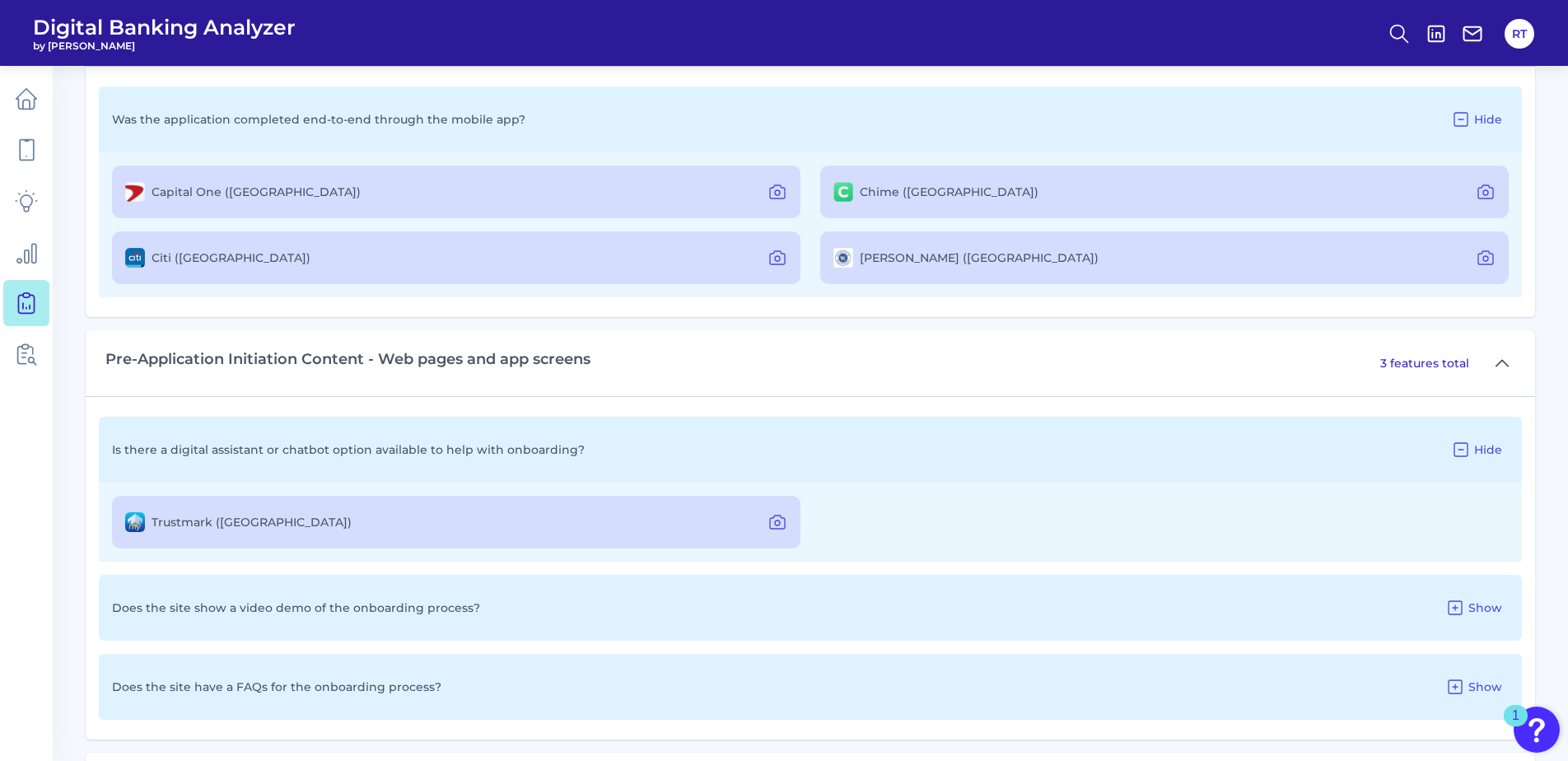
scroll to position [988, 0]
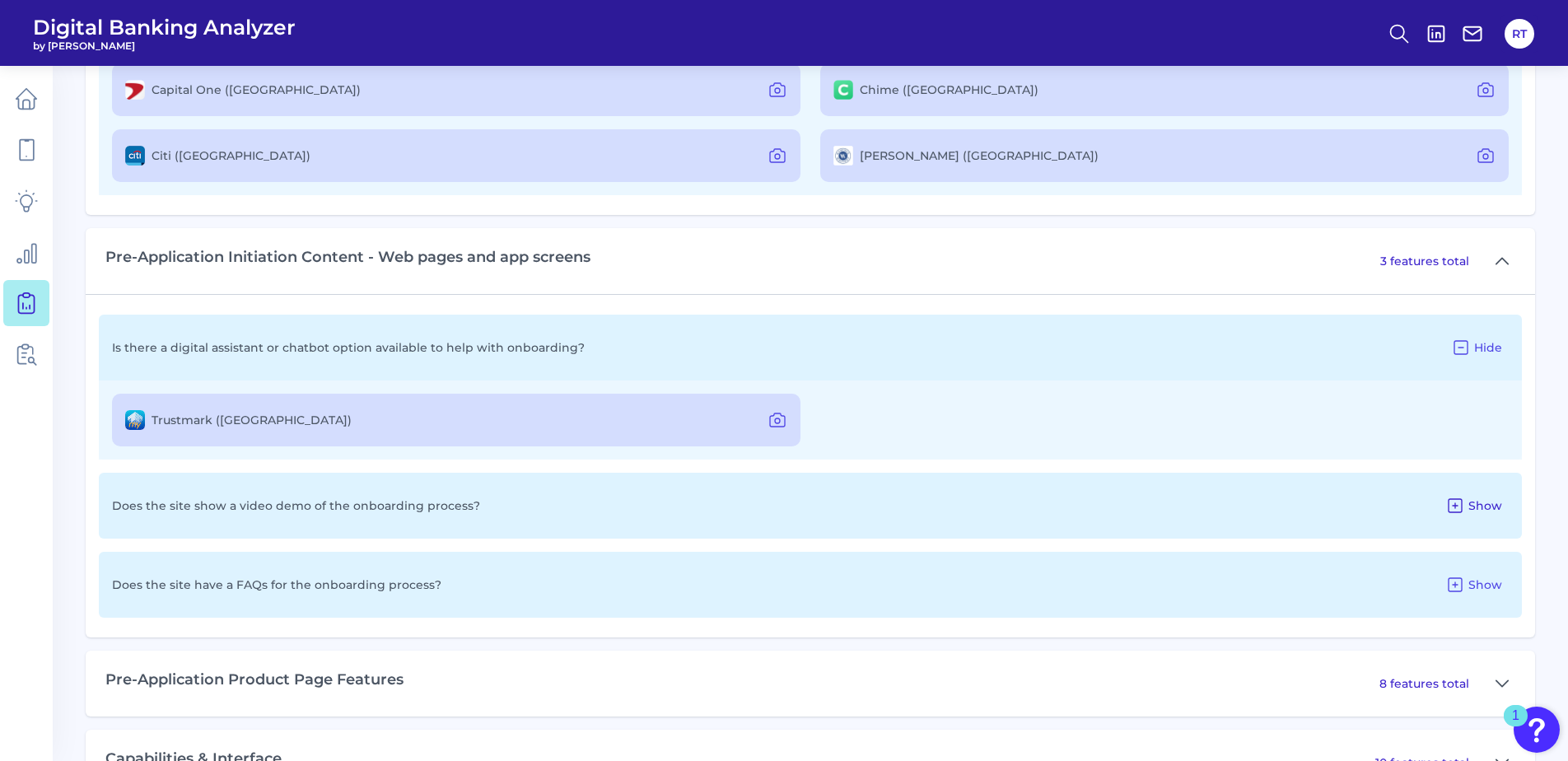
click at [1482, 509] on span "Show" at bounding box center [1485, 506] width 34 height 15
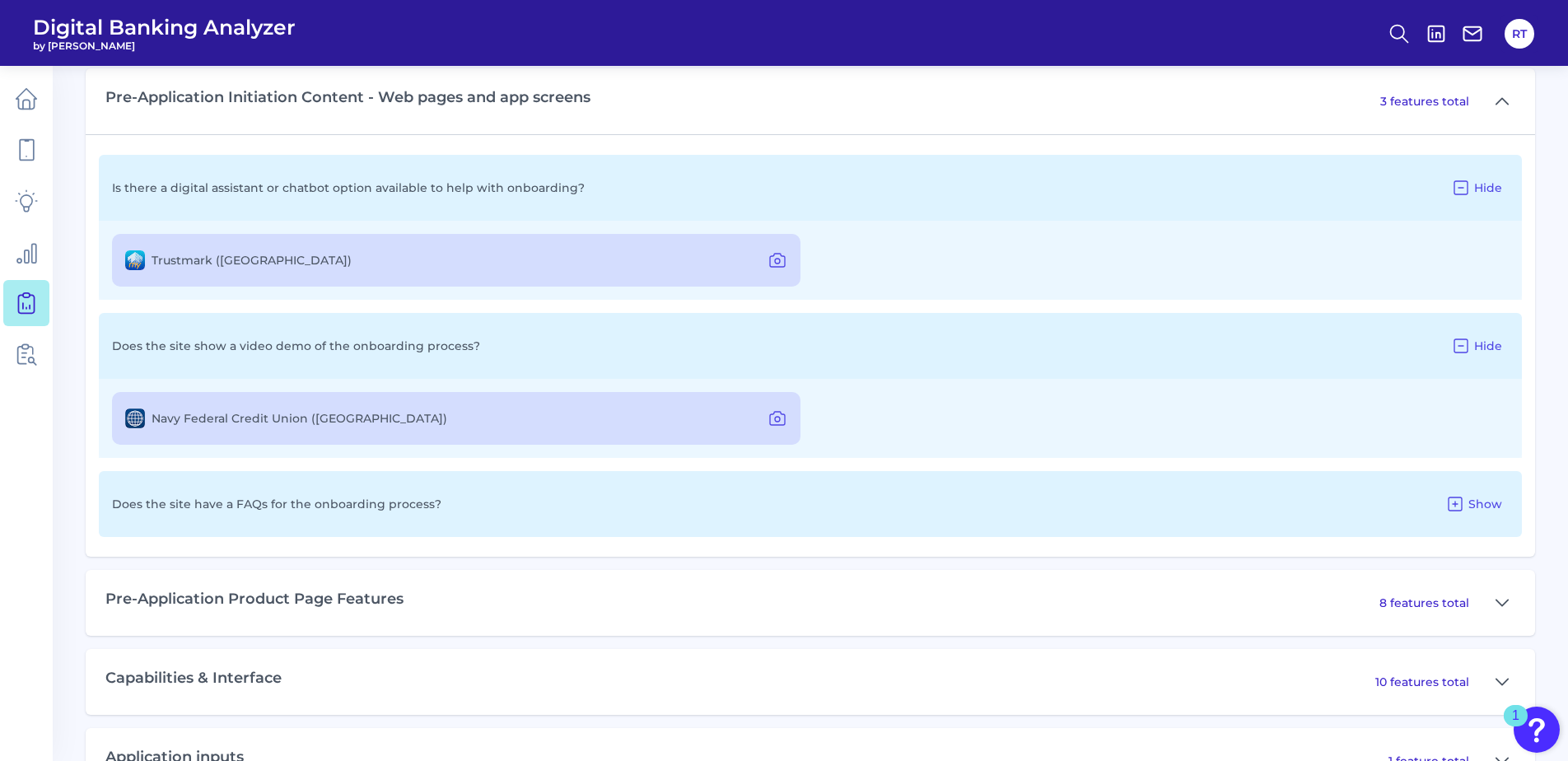
scroll to position [1153, 0]
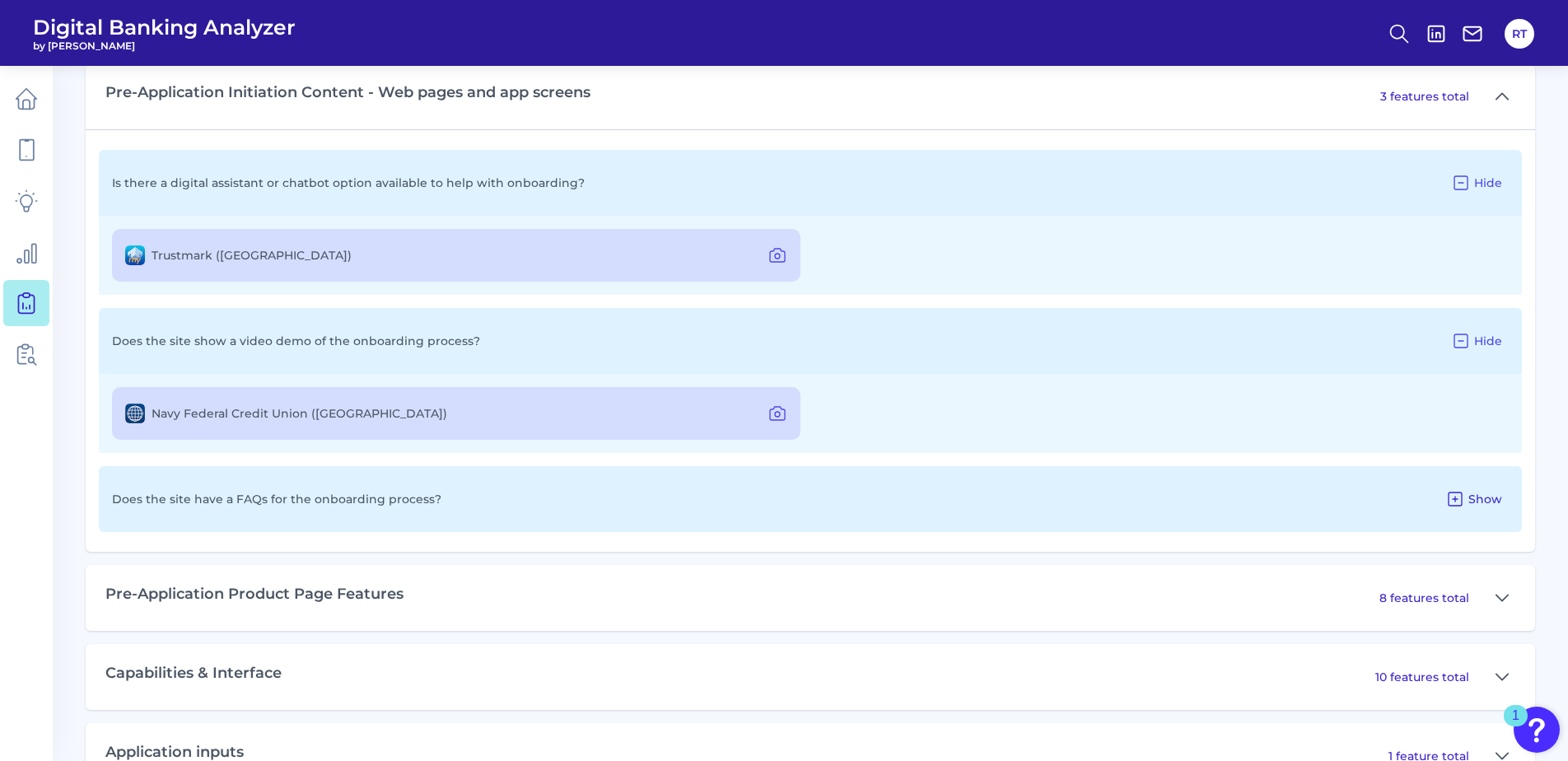
click at [1483, 496] on span "Show" at bounding box center [1485, 499] width 34 height 15
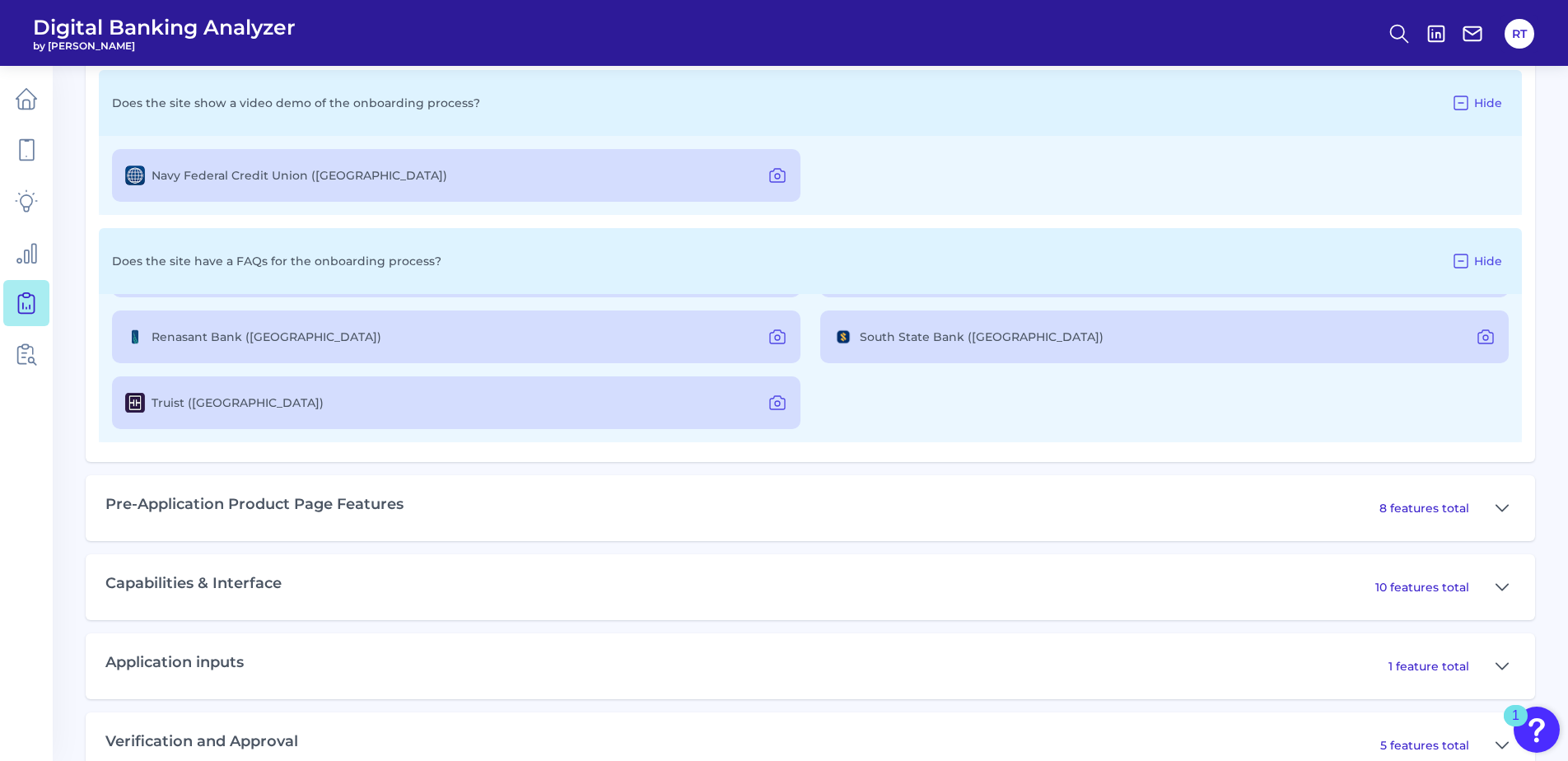
scroll to position [1400, 0]
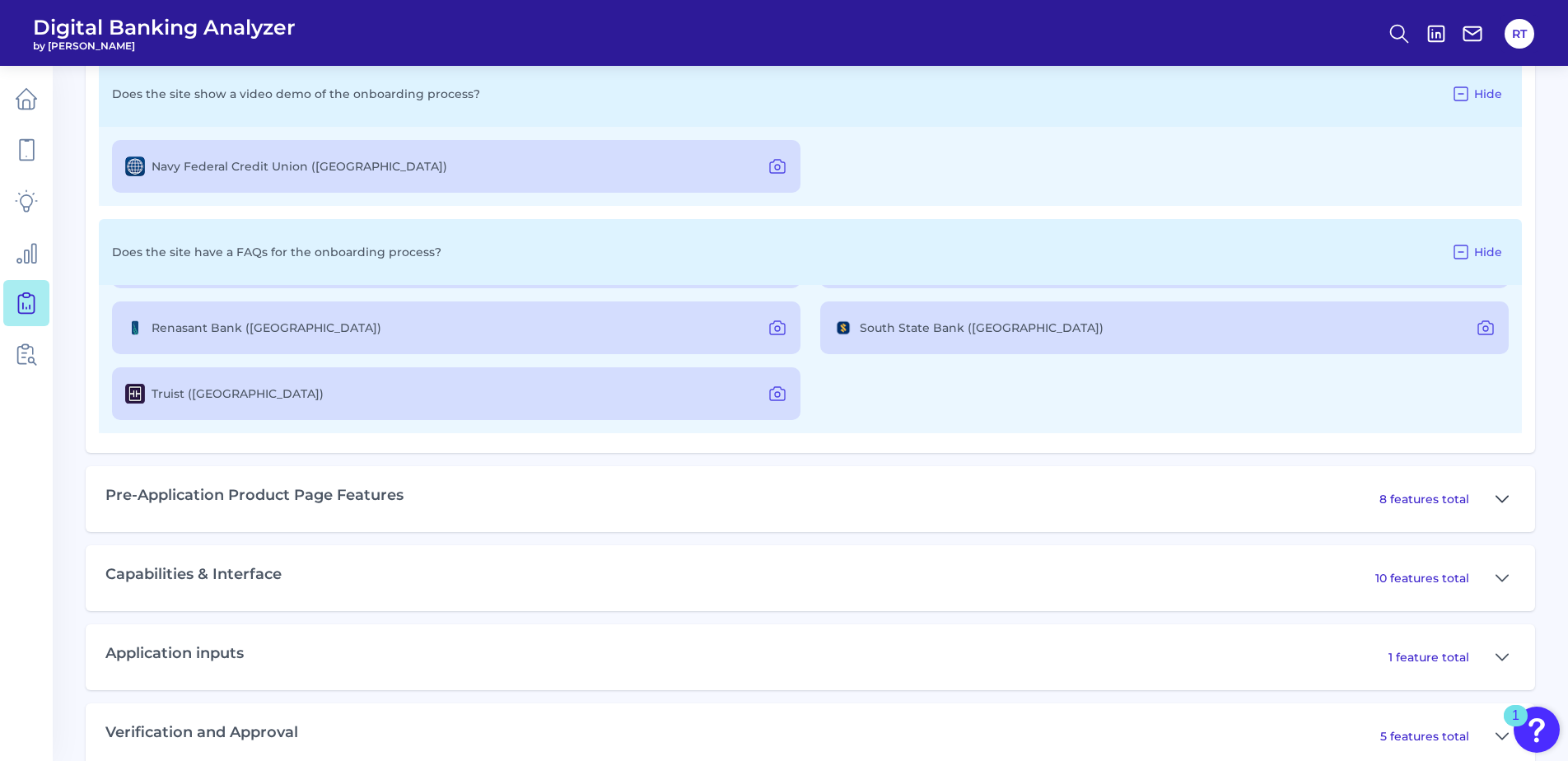
click at [1498, 500] on icon at bounding box center [1502, 499] width 13 height 20
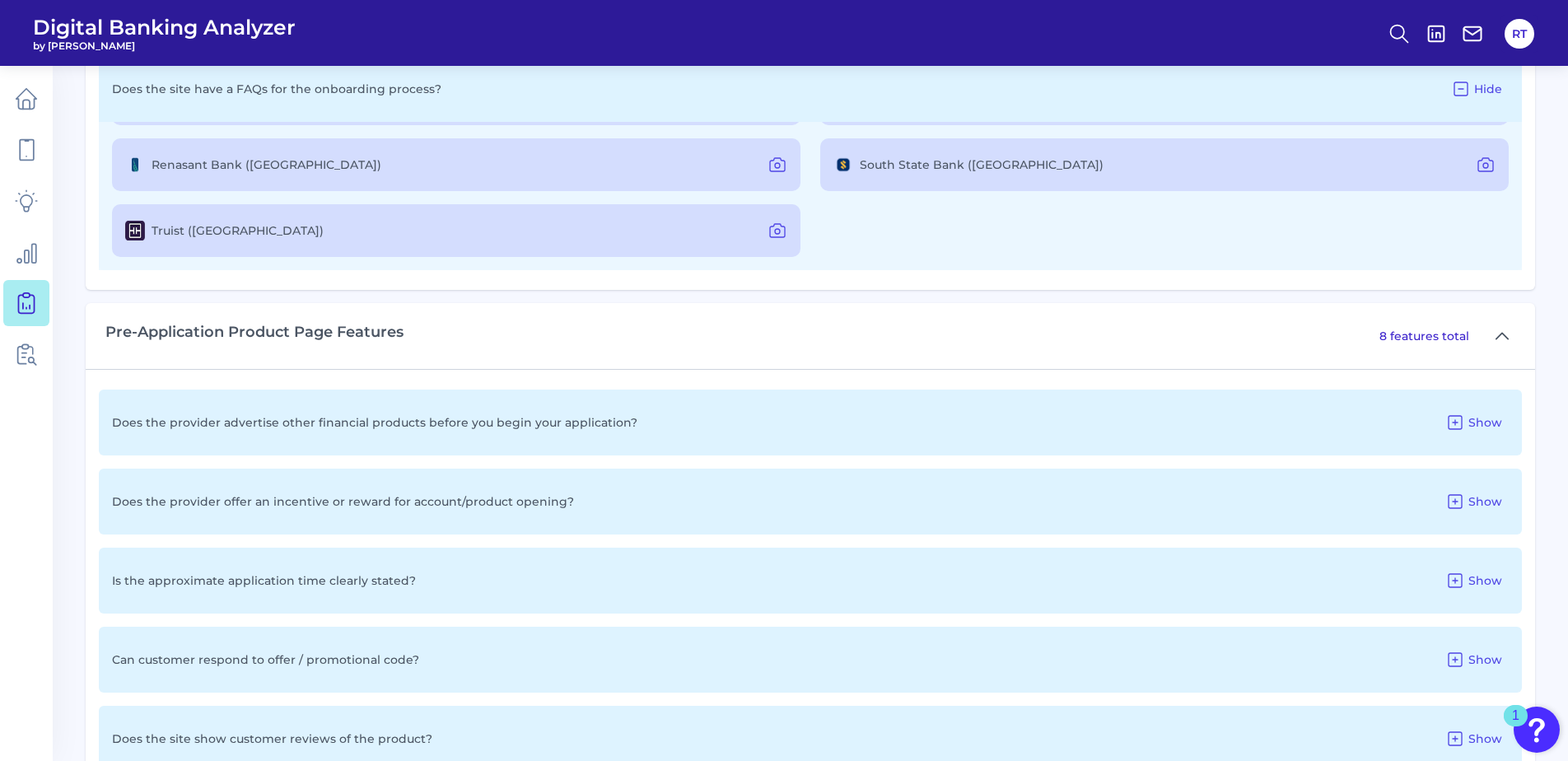
scroll to position [1565, 0]
click at [1448, 492] on icon at bounding box center [1455, 500] width 20 height 20
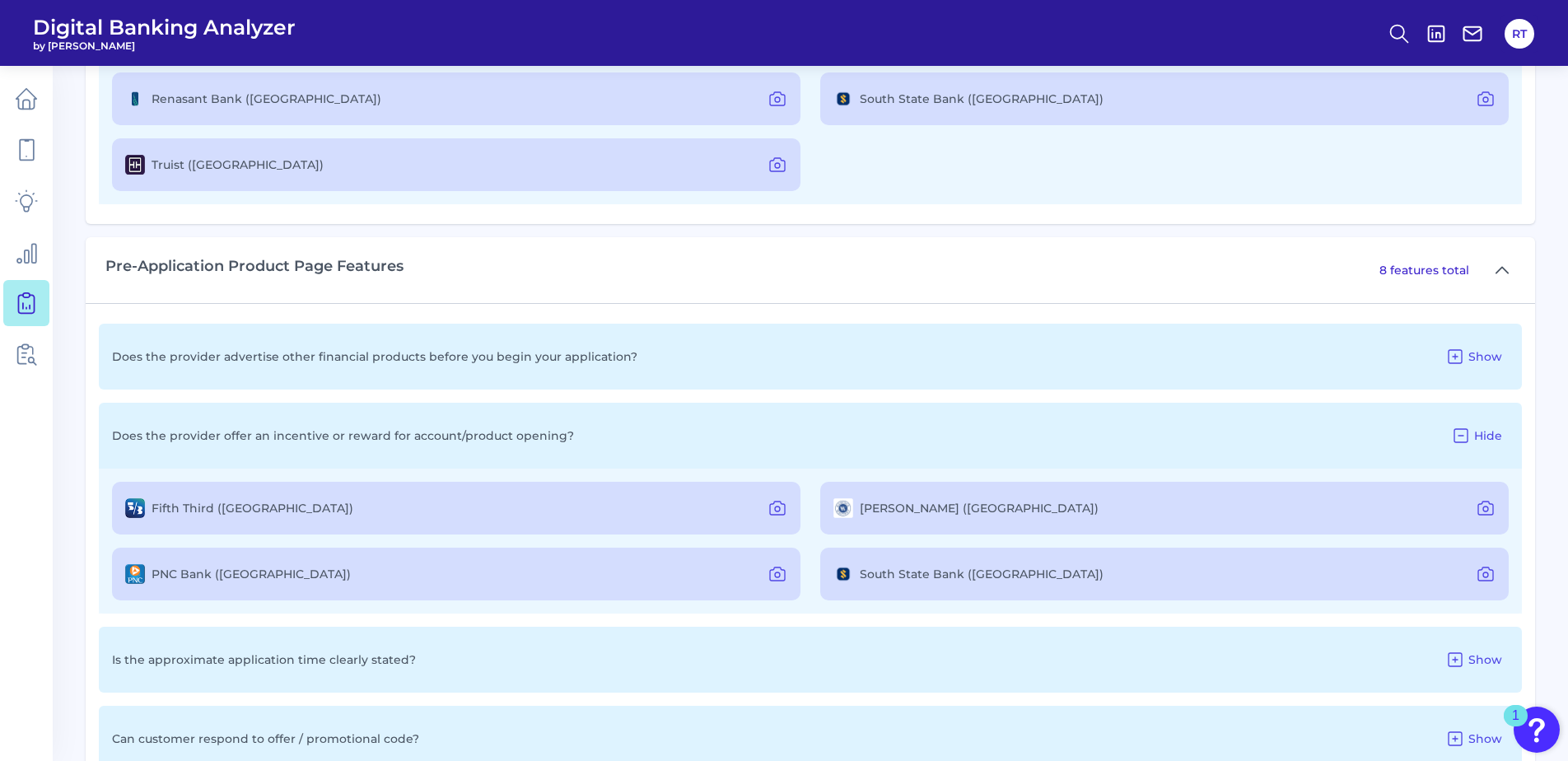
scroll to position [1730, 0]
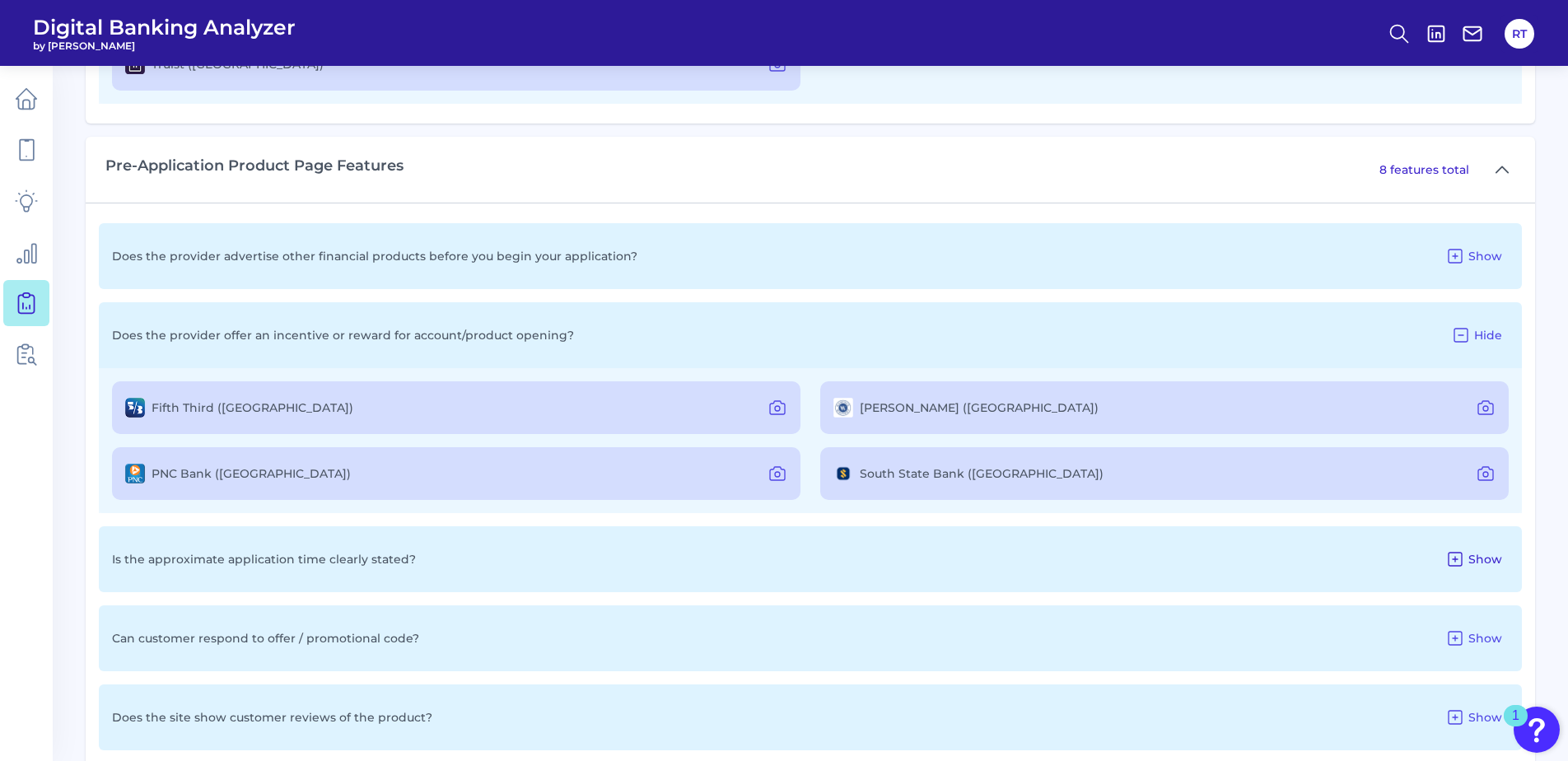
click at [1451, 561] on icon at bounding box center [1455, 559] width 20 height 20
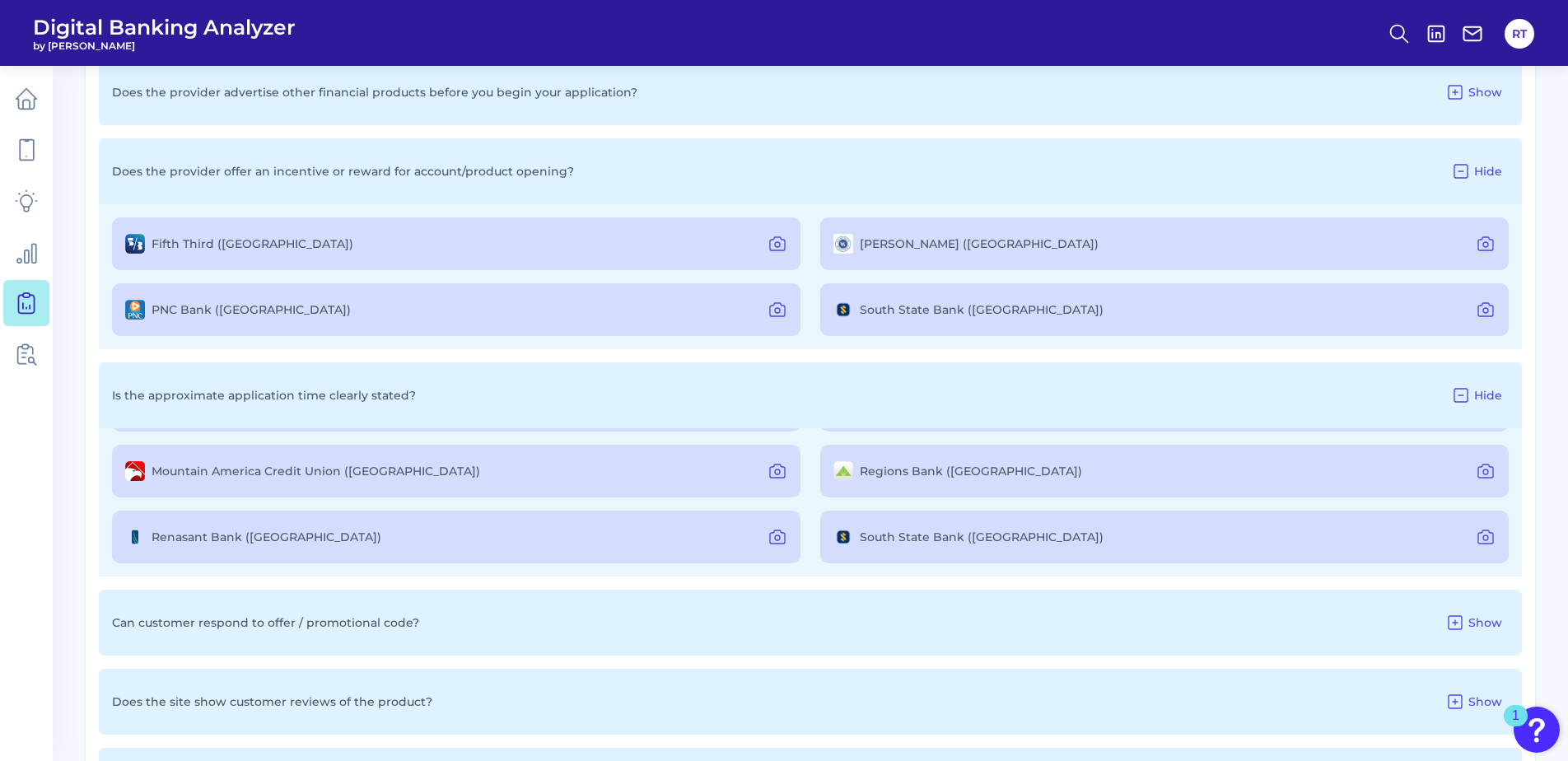
scroll to position [2059, 0]
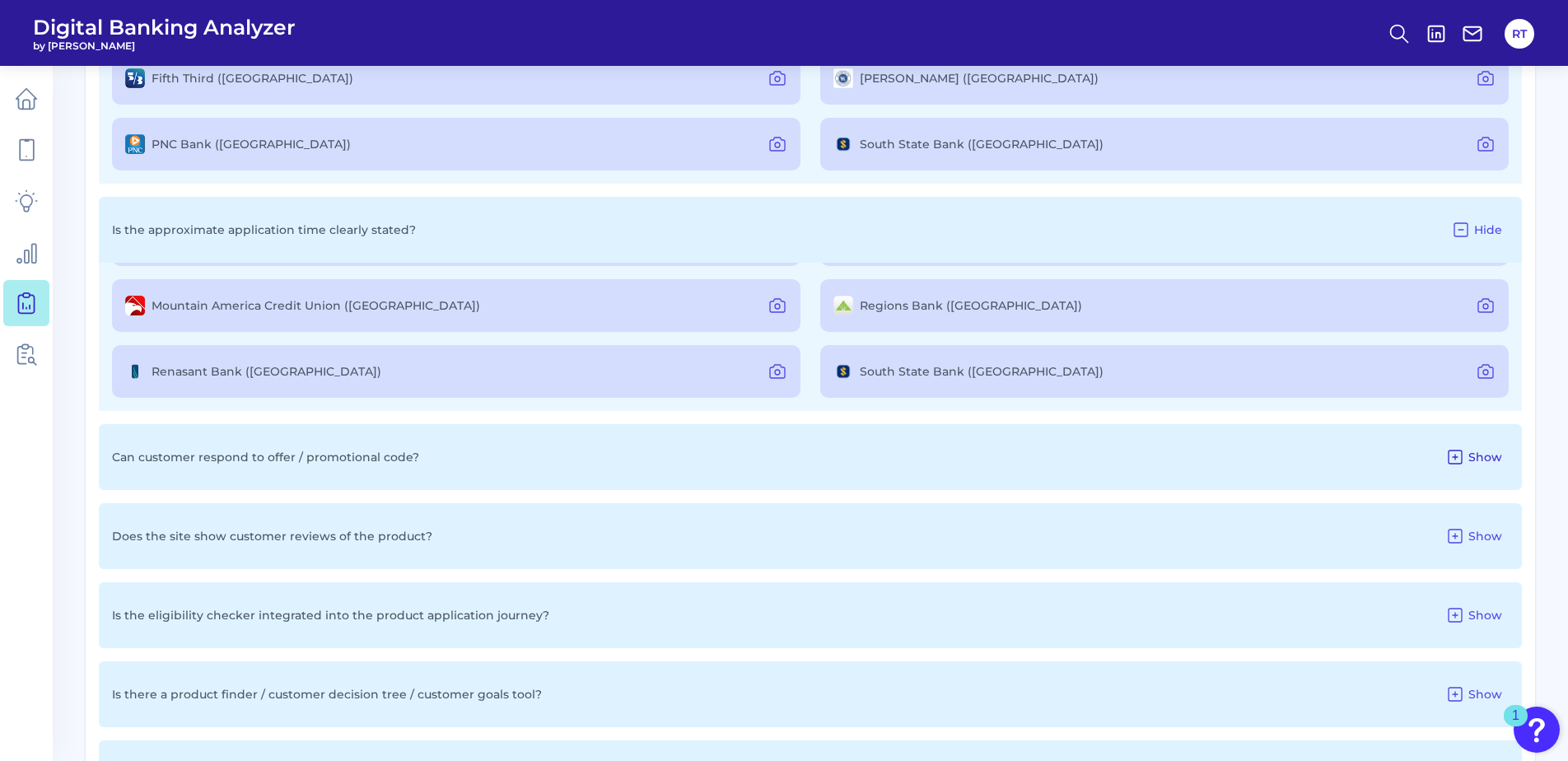
click at [1459, 457] on icon at bounding box center [1455, 457] width 13 height 13
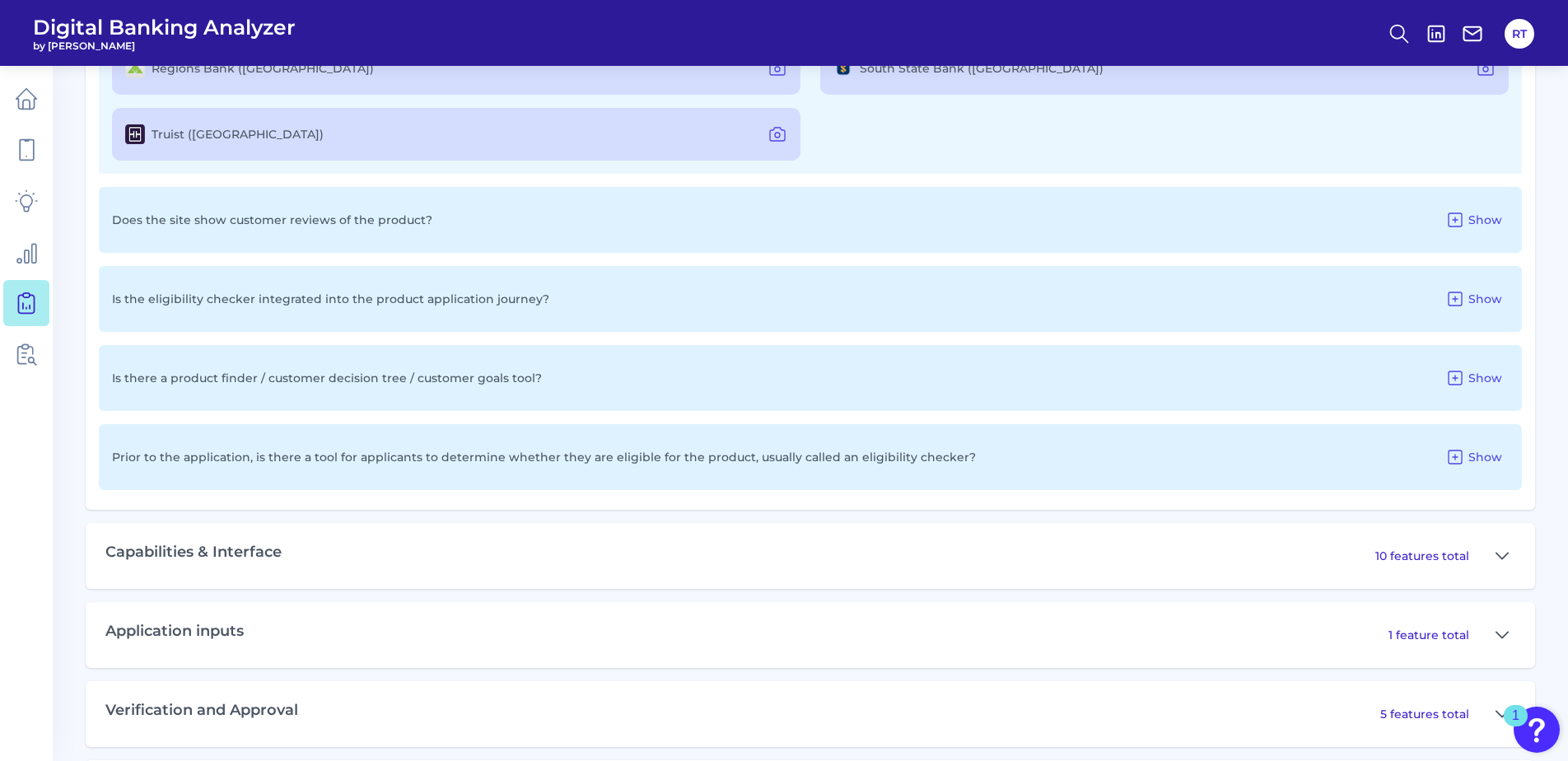
scroll to position [2553, 0]
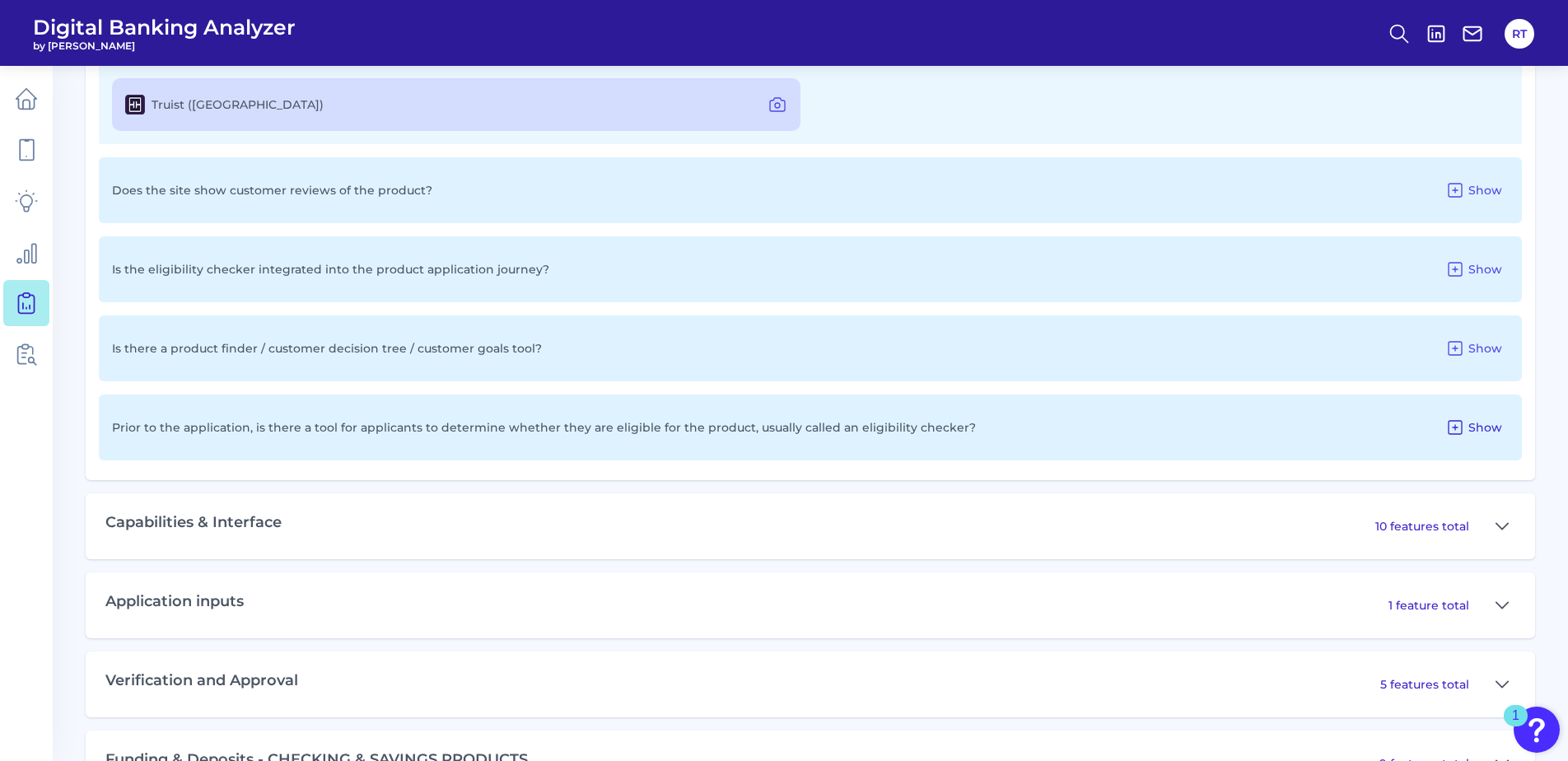
click at [1462, 427] on icon at bounding box center [1455, 427] width 13 height 13
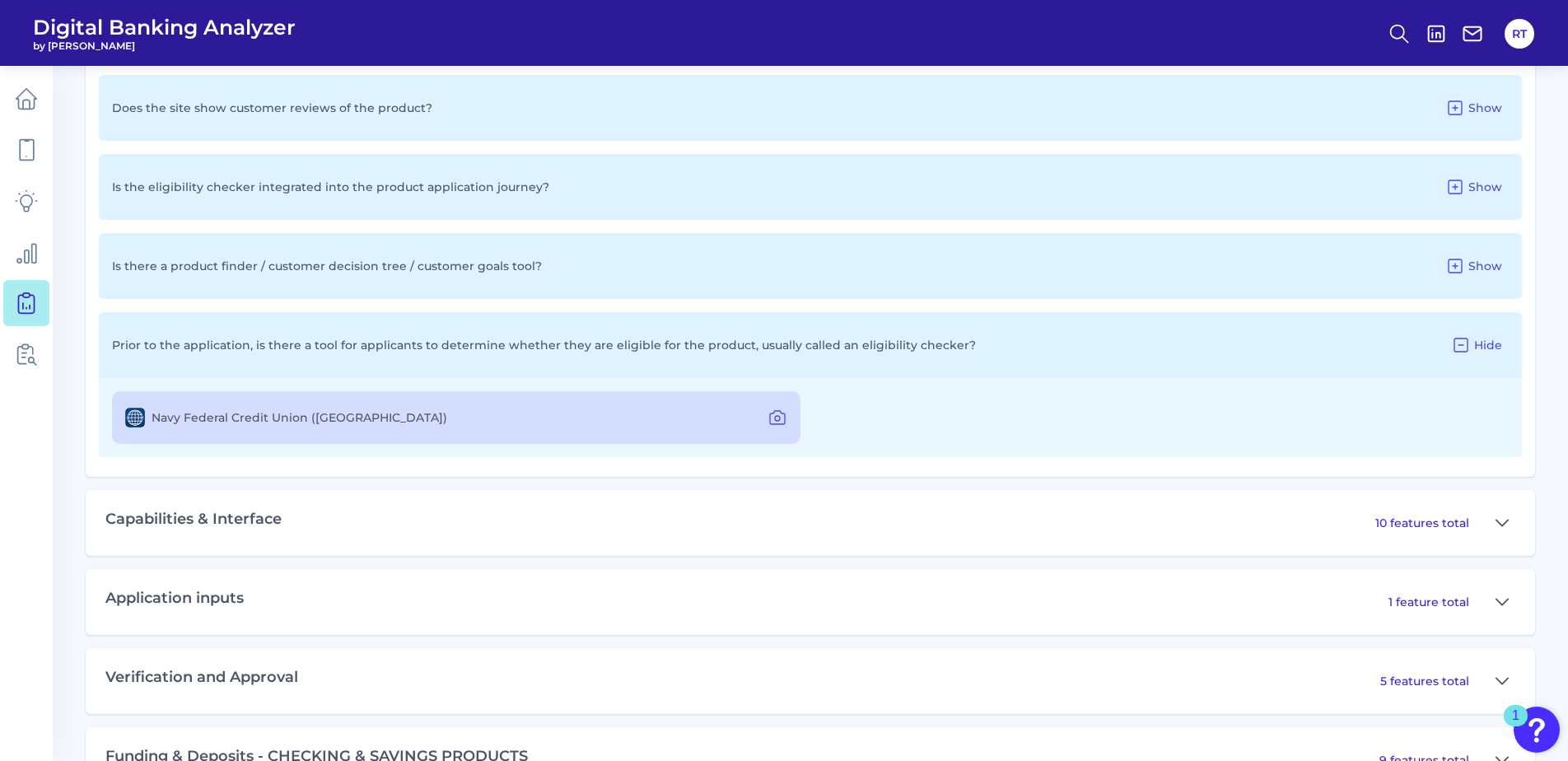
scroll to position [2718, 0]
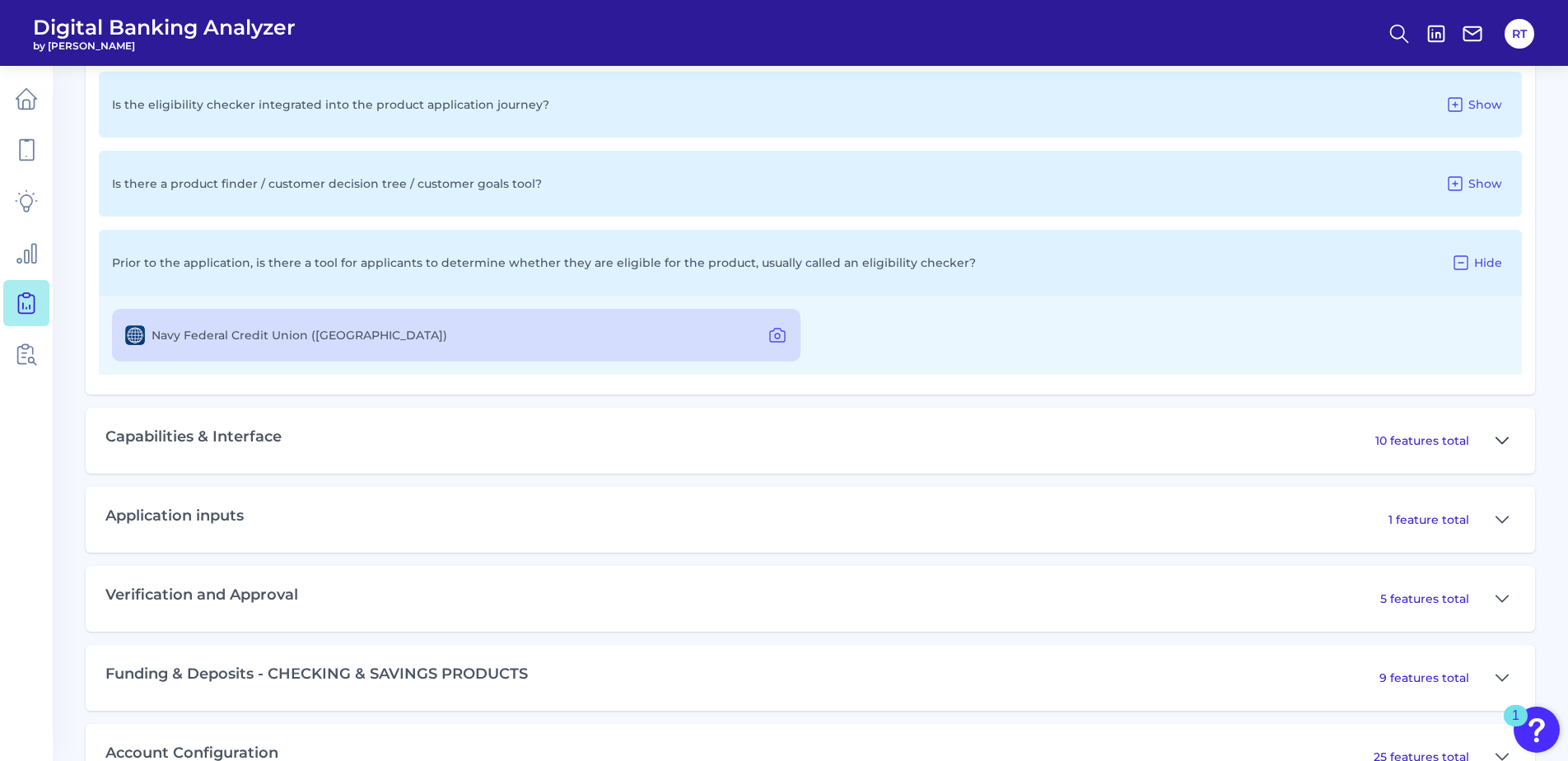
click at [1506, 436] on icon at bounding box center [1502, 441] width 13 height 20
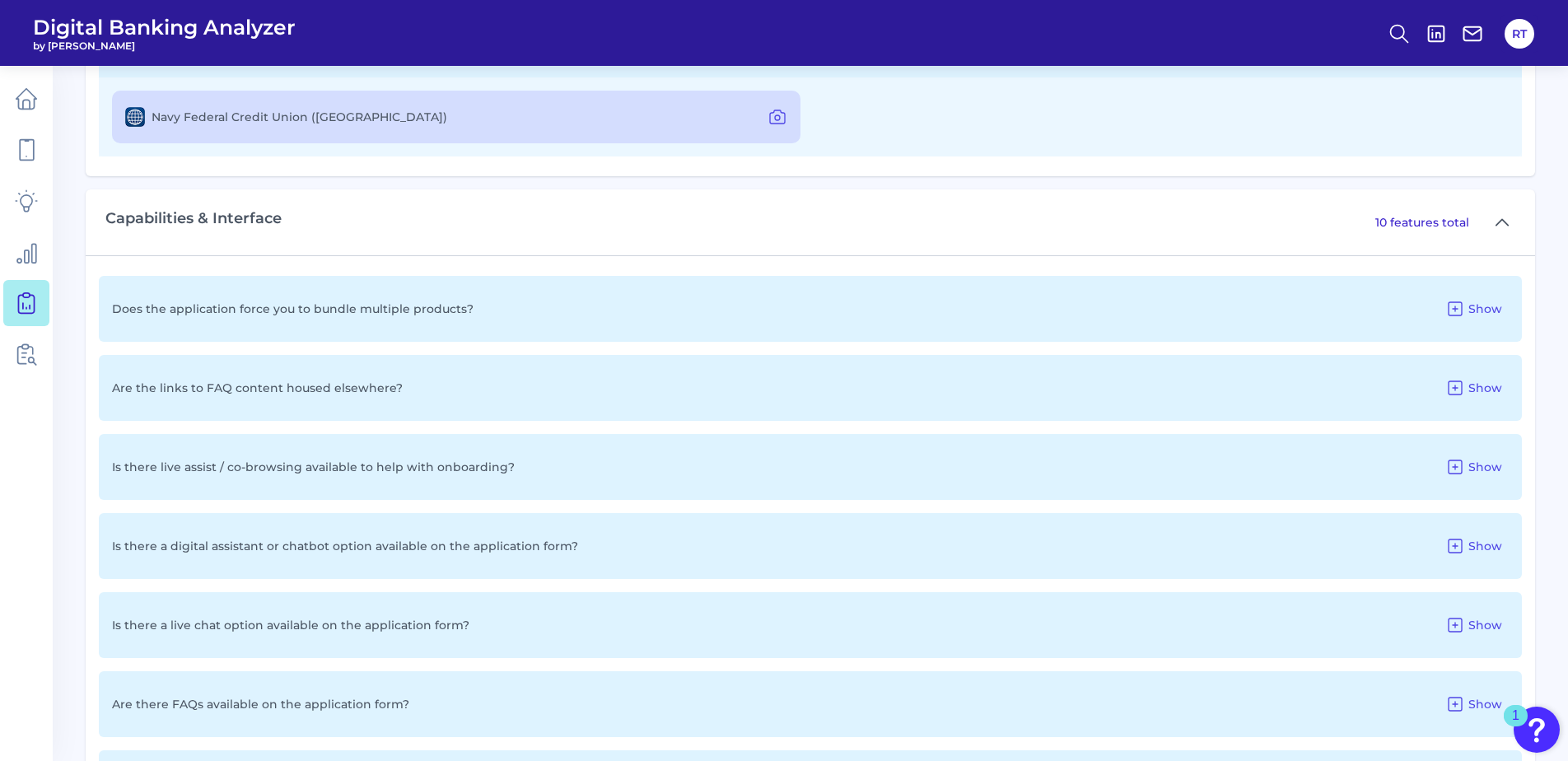
scroll to position [2965, 0]
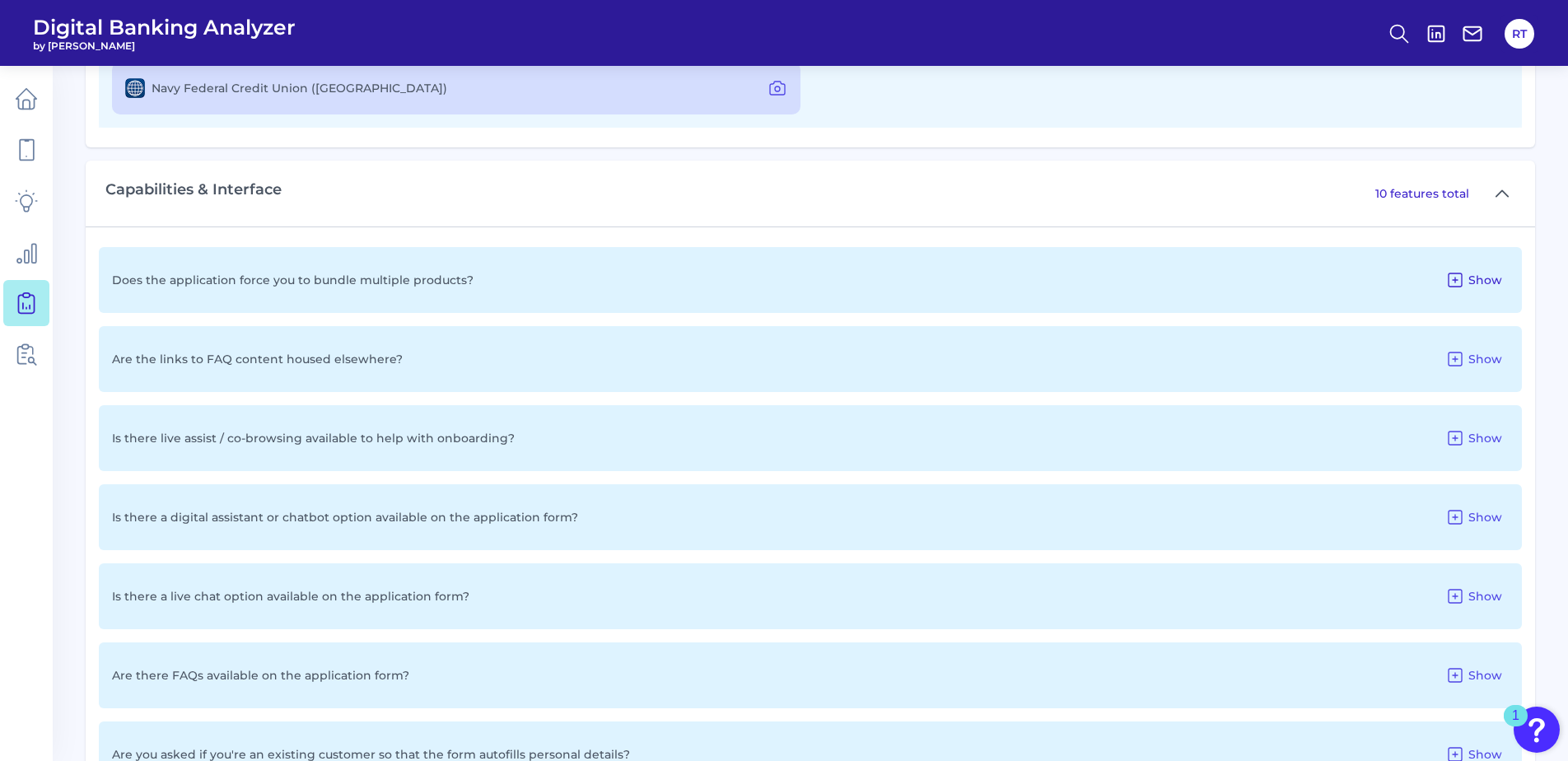
click at [1459, 282] on icon at bounding box center [1455, 280] width 20 height 20
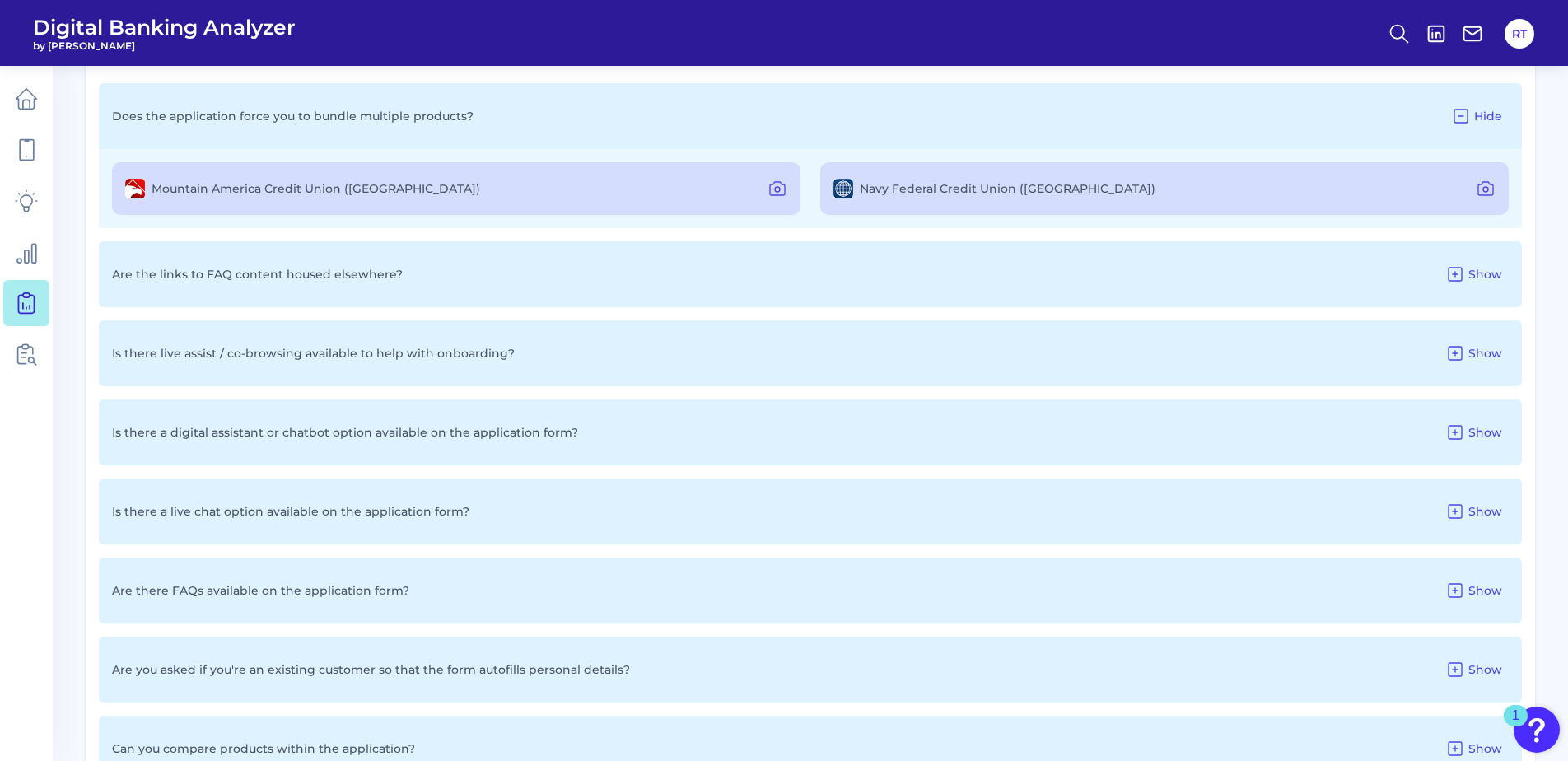
scroll to position [3130, 0]
click at [12, 350] on link at bounding box center [27, 354] width 46 height 46
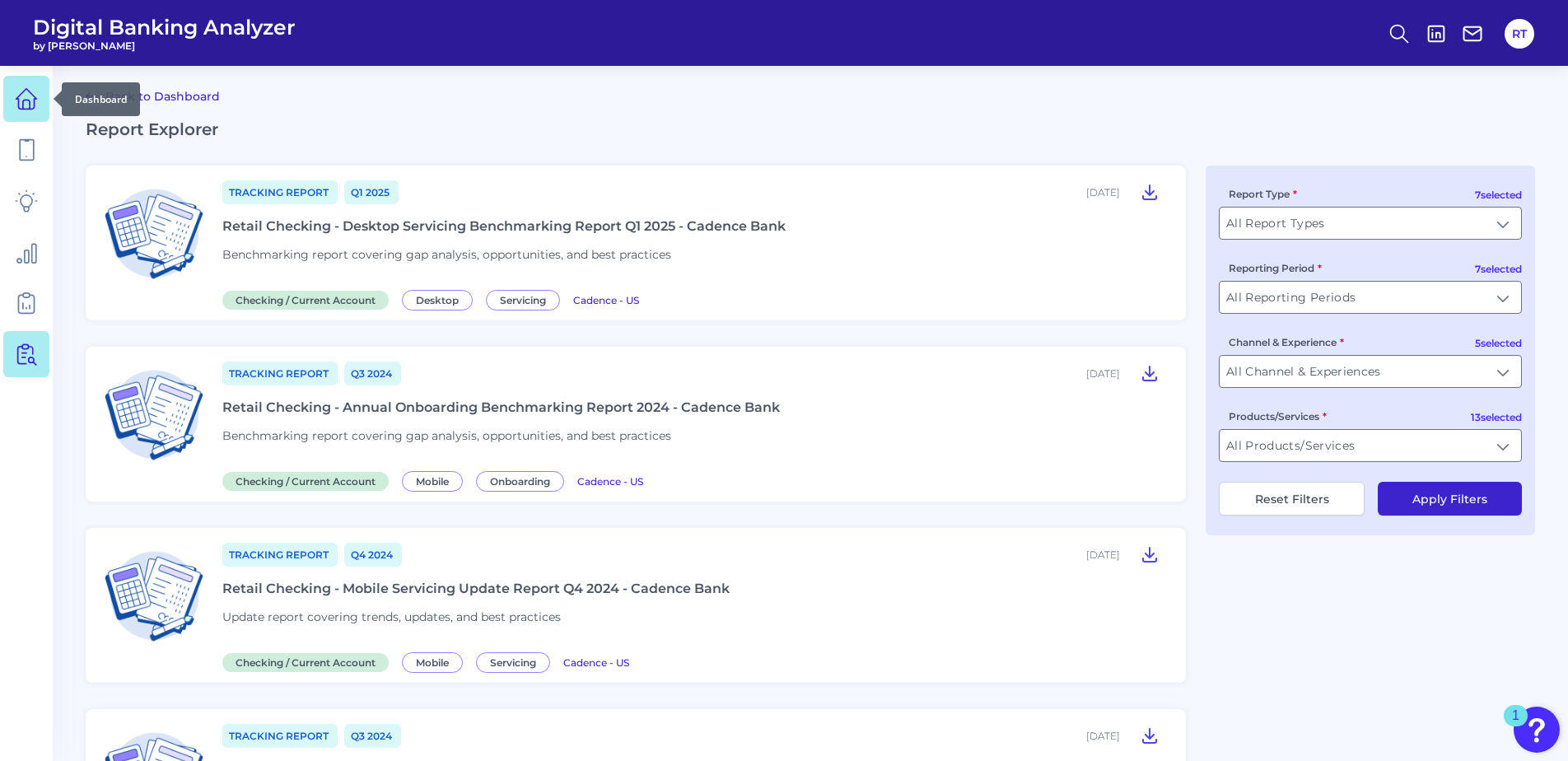
click at [27, 86] on link at bounding box center [27, 99] width 46 height 46
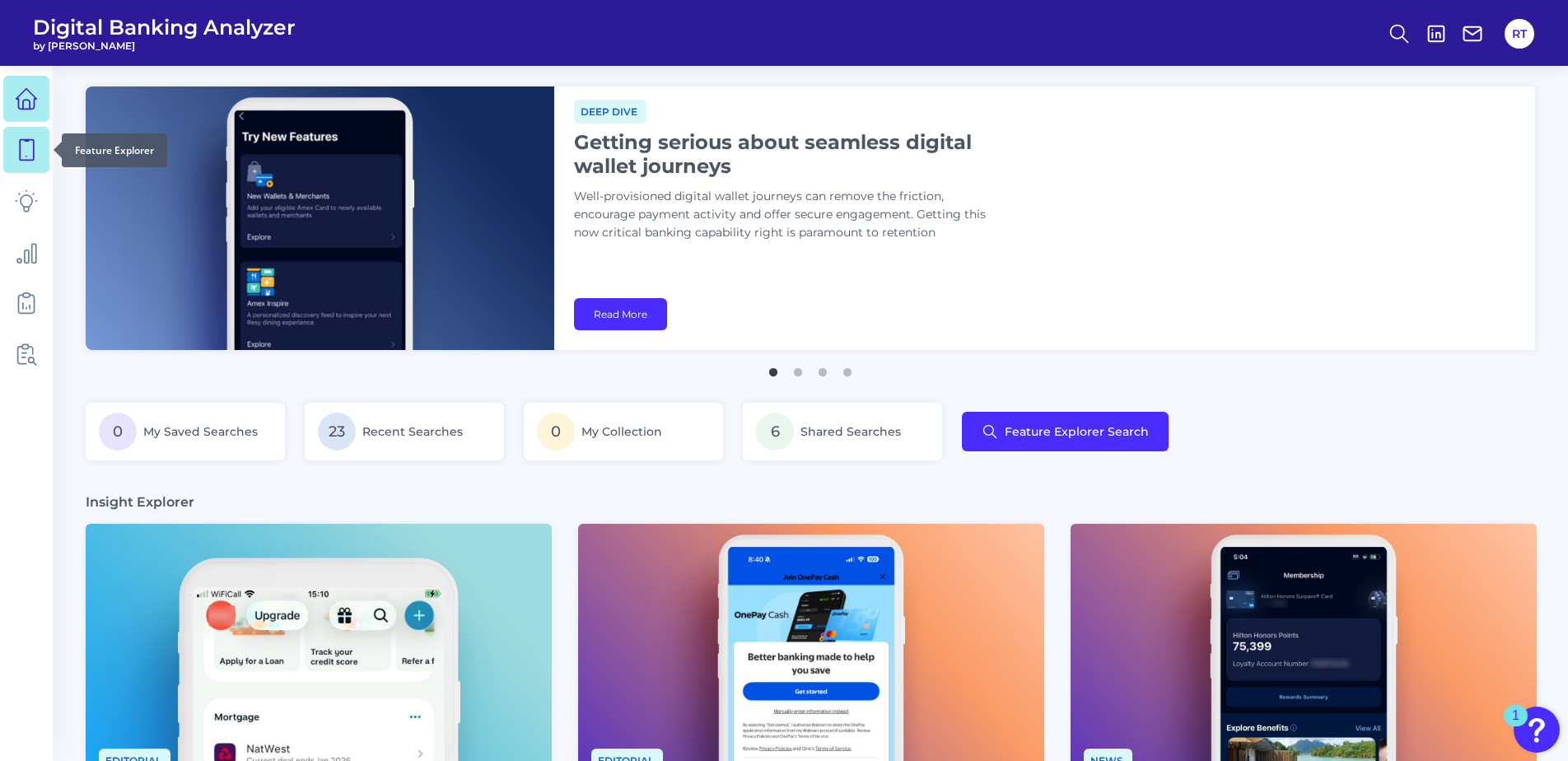
click at [23, 150] on icon at bounding box center [27, 150] width 23 height 23
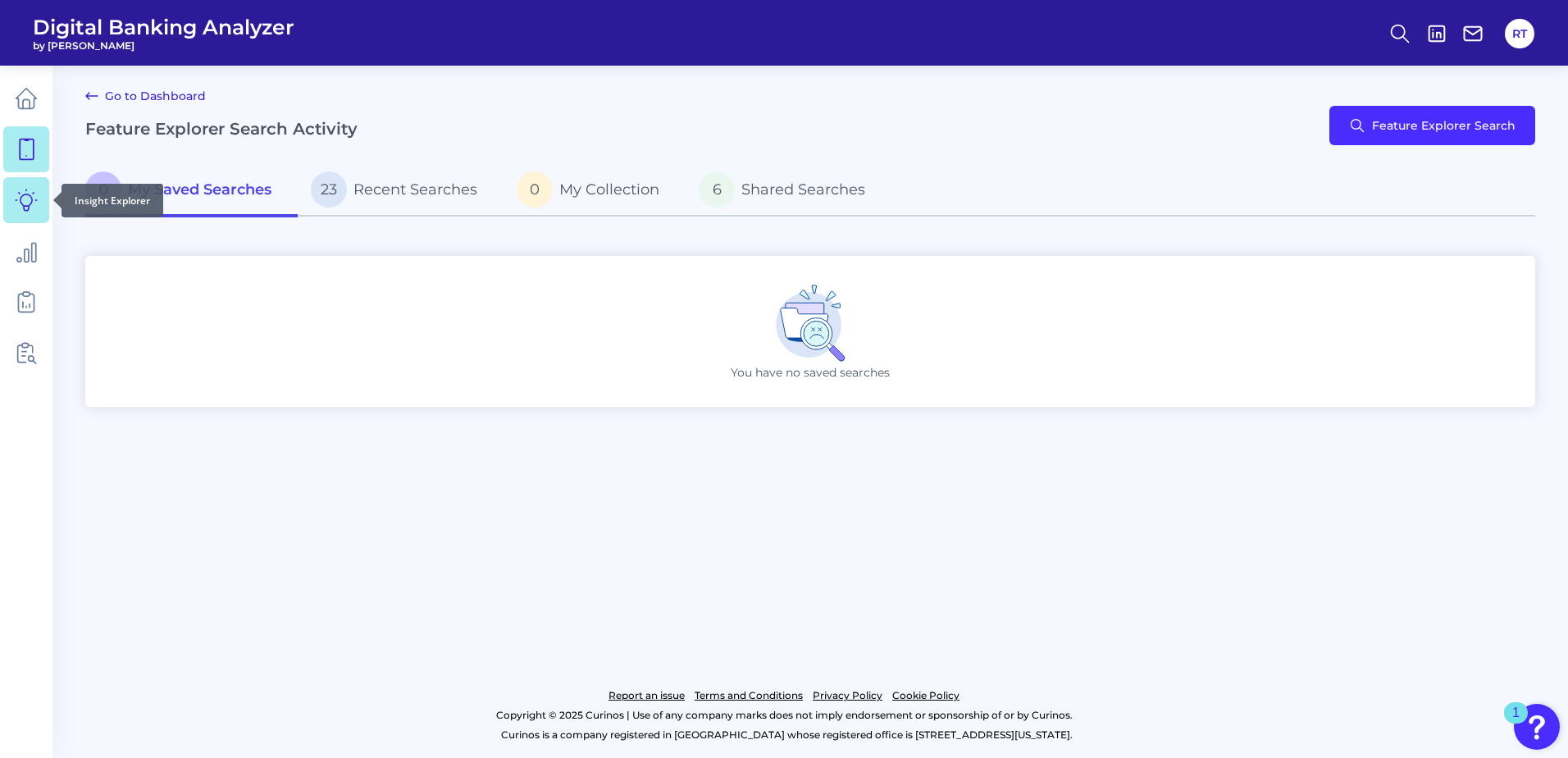
click at [27, 194] on icon at bounding box center [27, 200] width 23 height 23
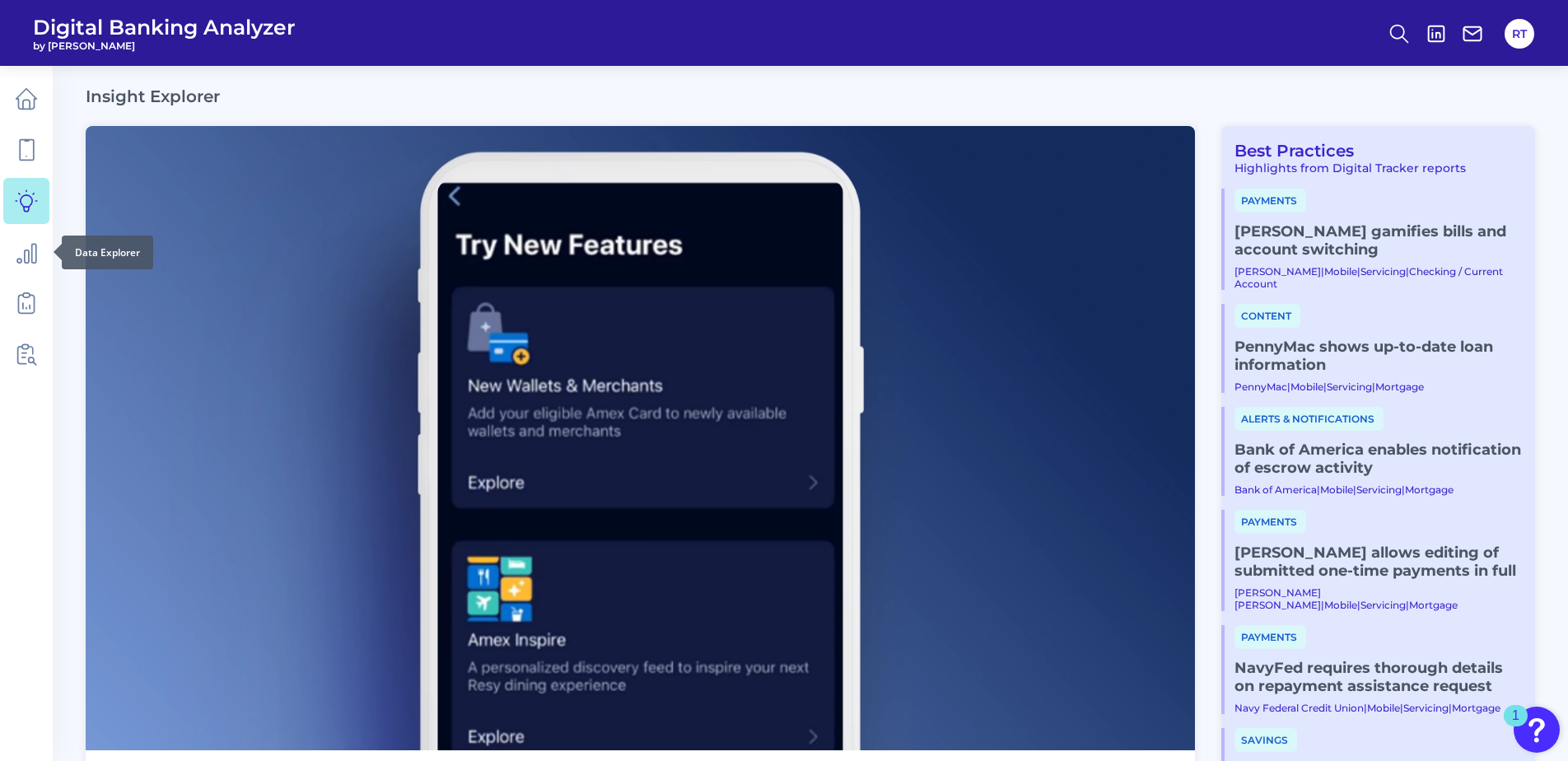
click at [27, 248] on icon at bounding box center [27, 252] width 23 height 23
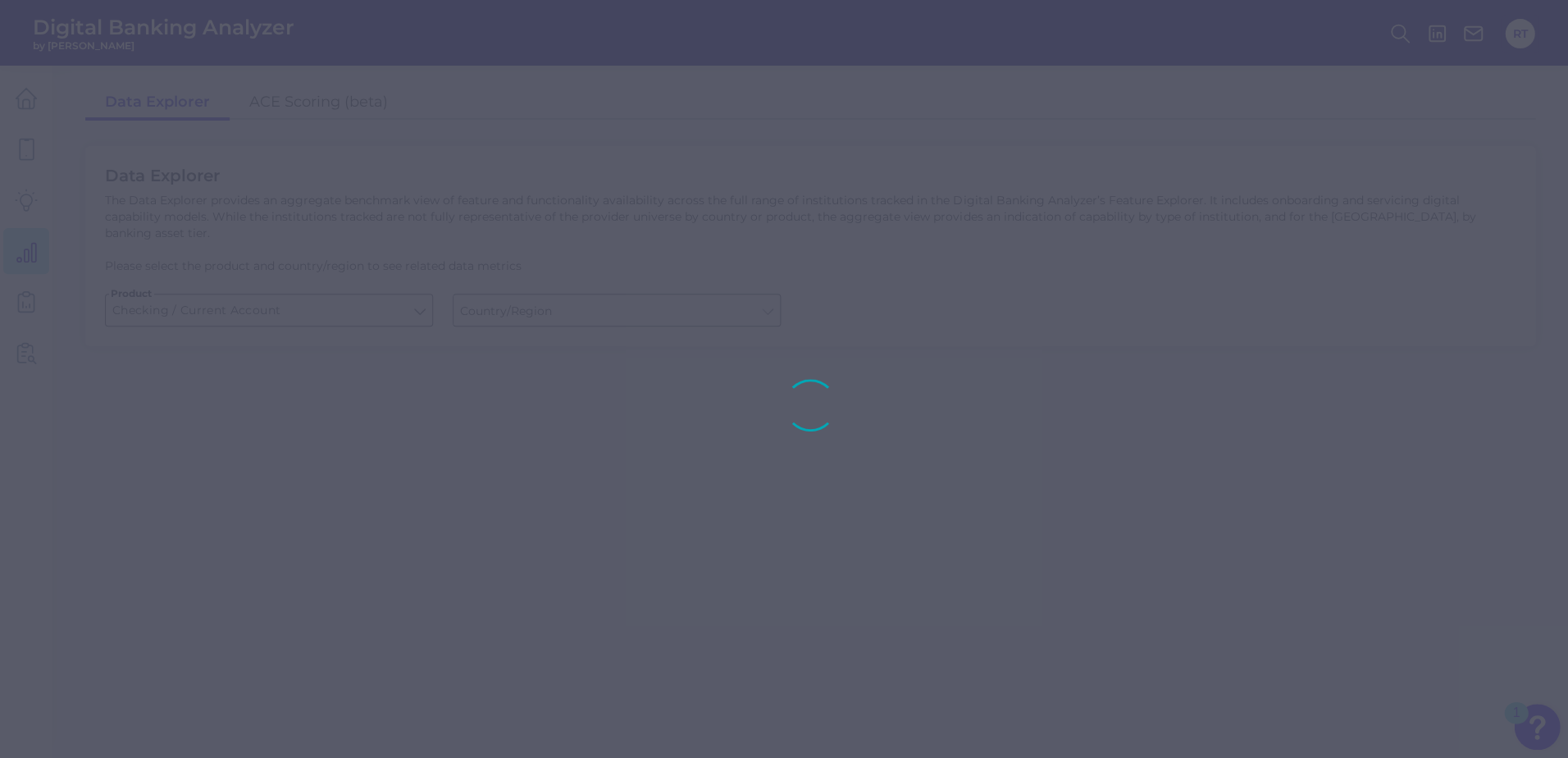
type input "United States"
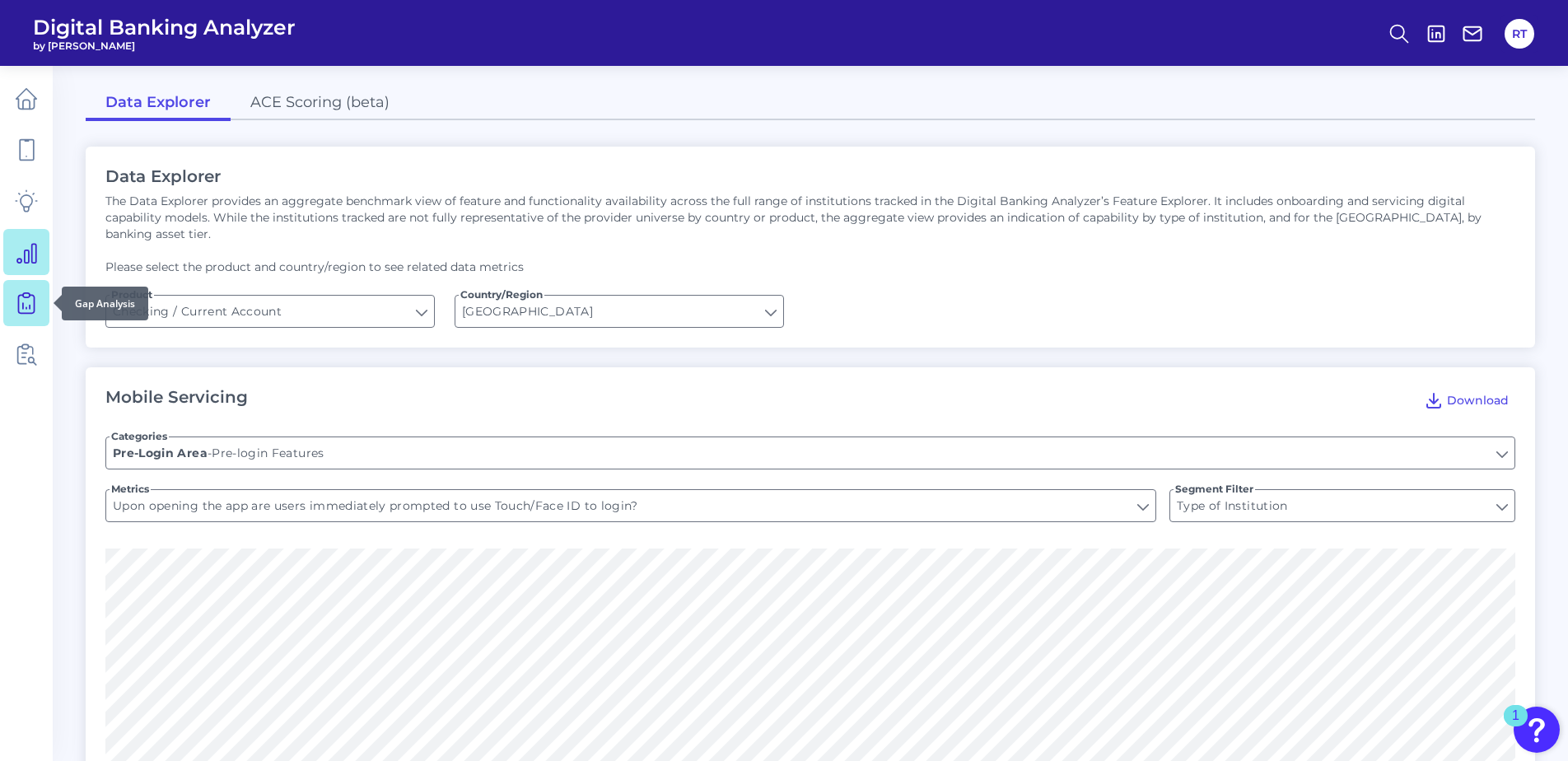
click at [27, 294] on icon at bounding box center [26, 302] width 6 height 16
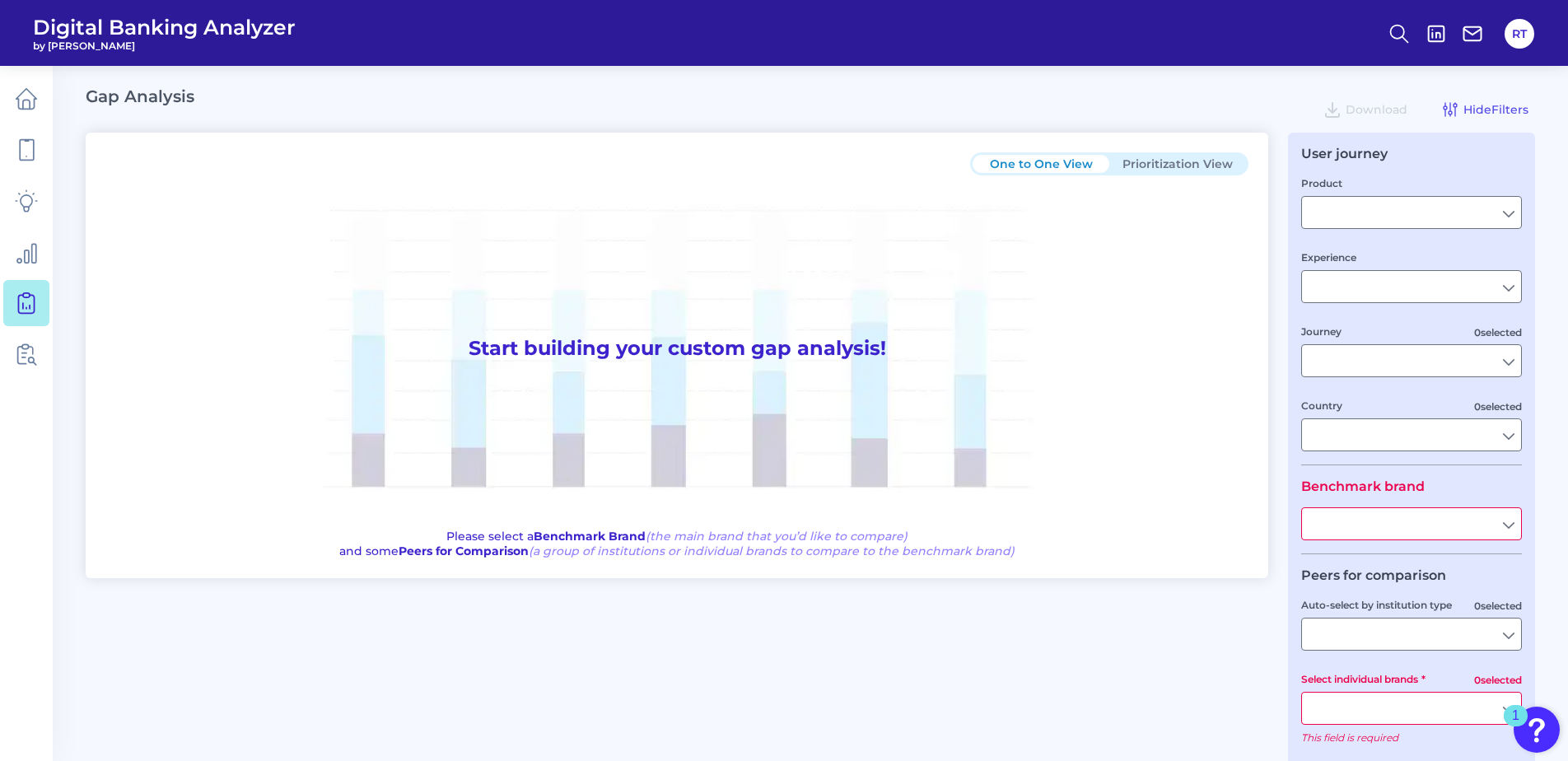
type input "Checking / Current Account"
type input "Mobile Servicing"
type input "Pre-Login Area, New Customer Onboarding, Login & Authentication, Accounts and t…"
type input "United States"
type input "Cadence Bank"
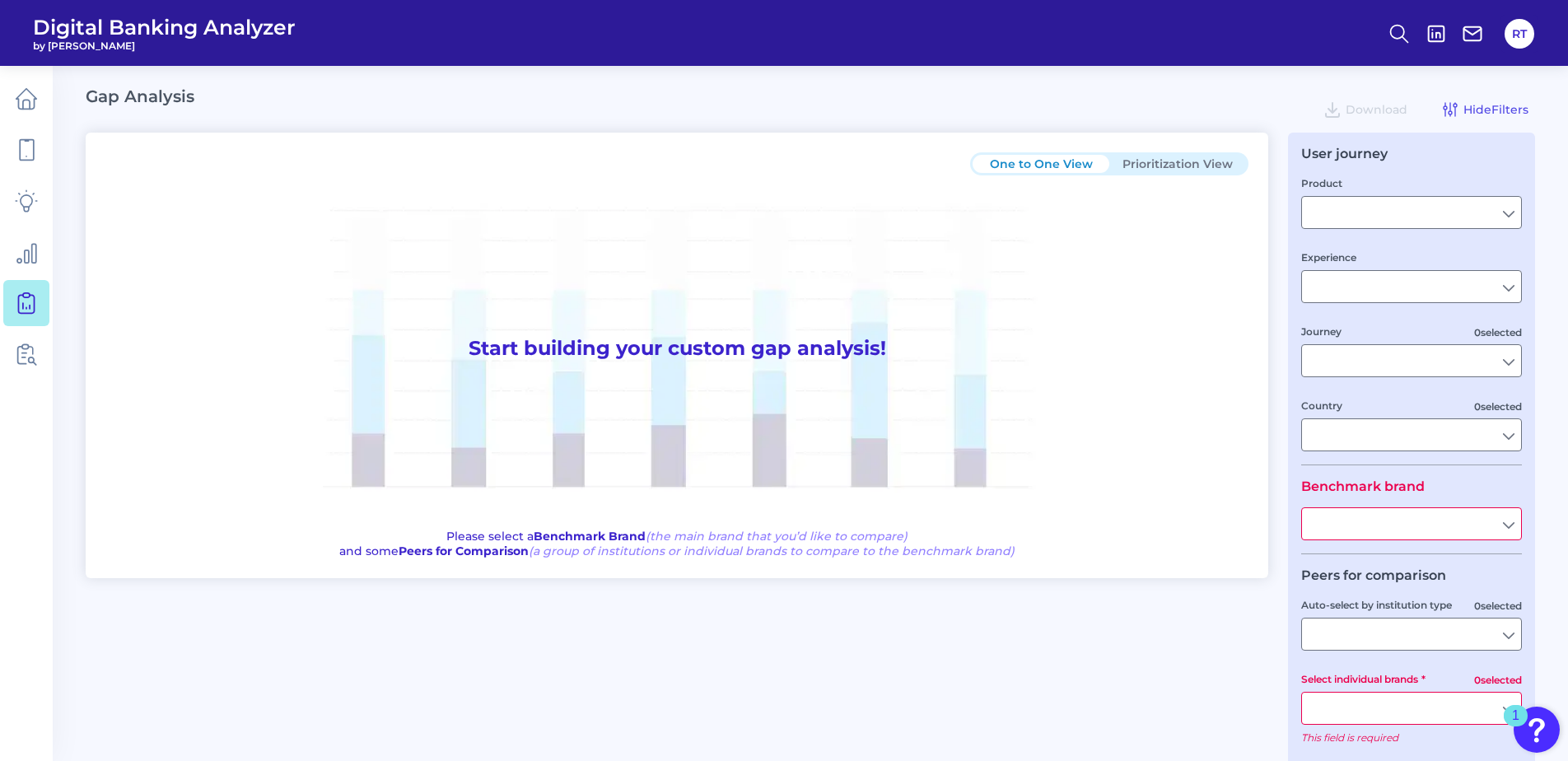
type input "All Select individual brands"
type input "All Countries"
type input "All Journeys"
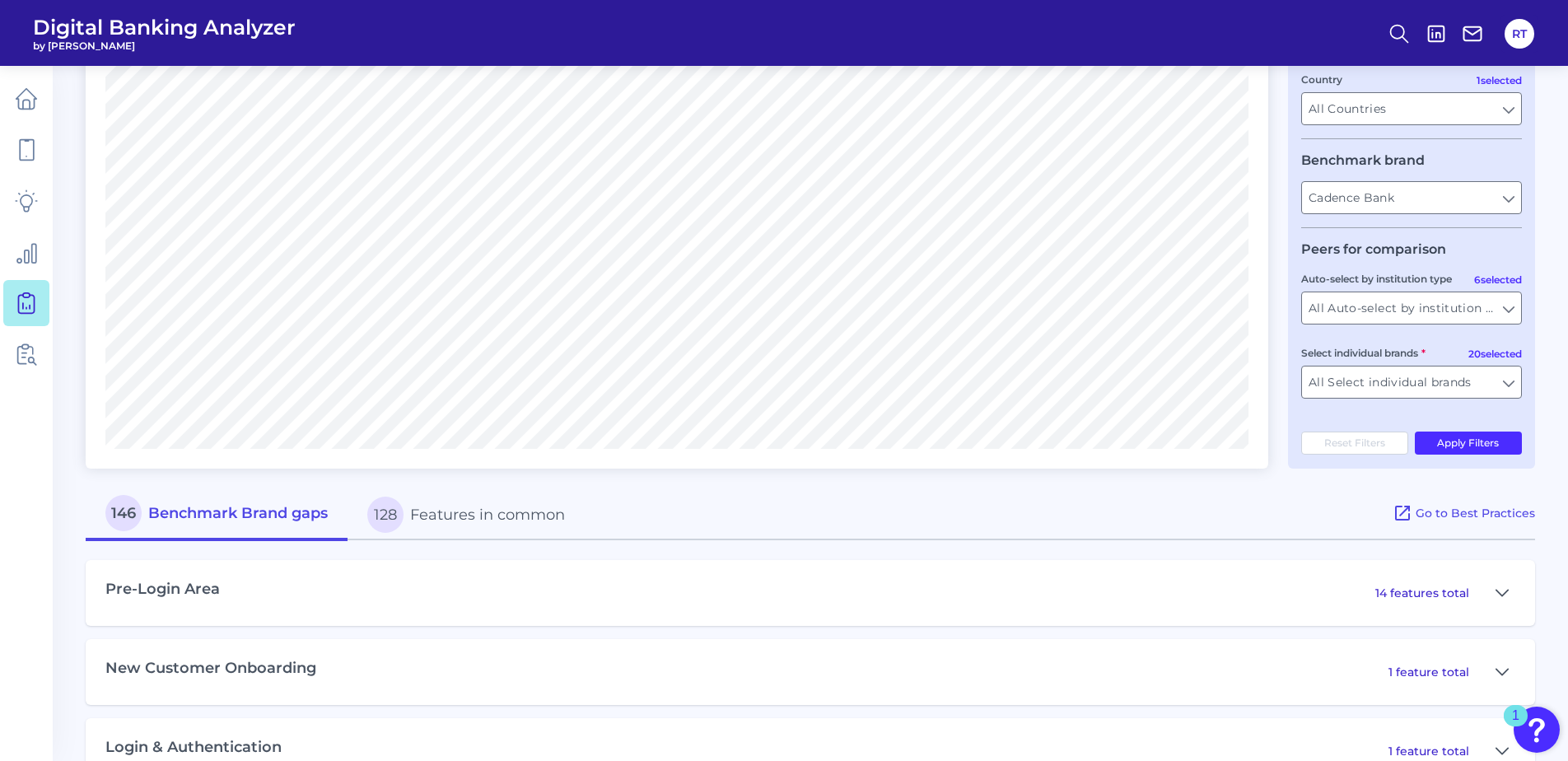
scroll to position [247, 0]
